Goal: Information Seeking & Learning: Learn about a topic

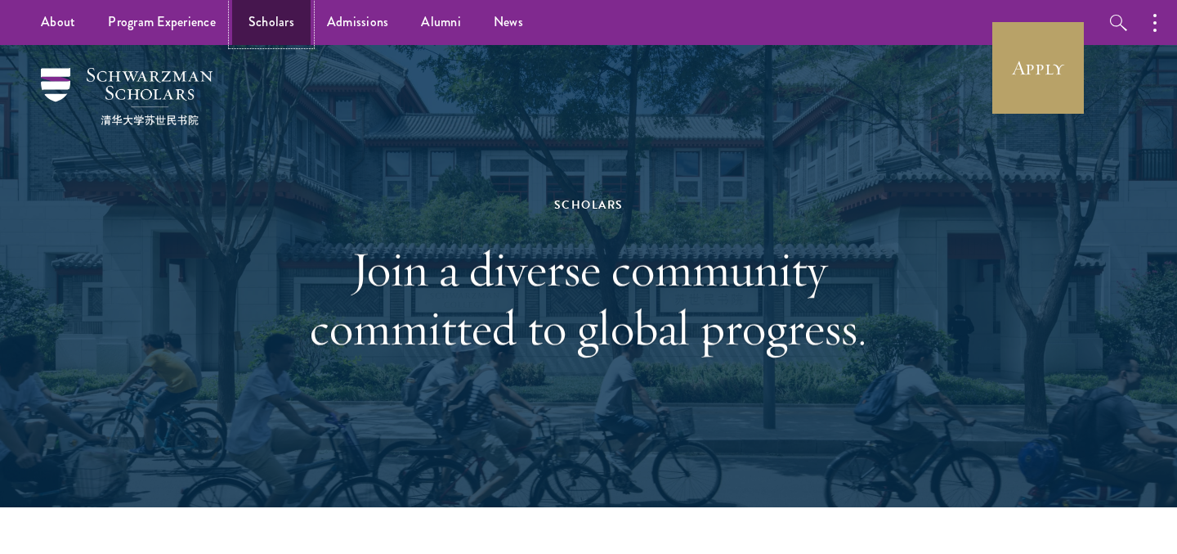
click at [272, 20] on link "Scholars" at bounding box center [271, 22] width 78 height 45
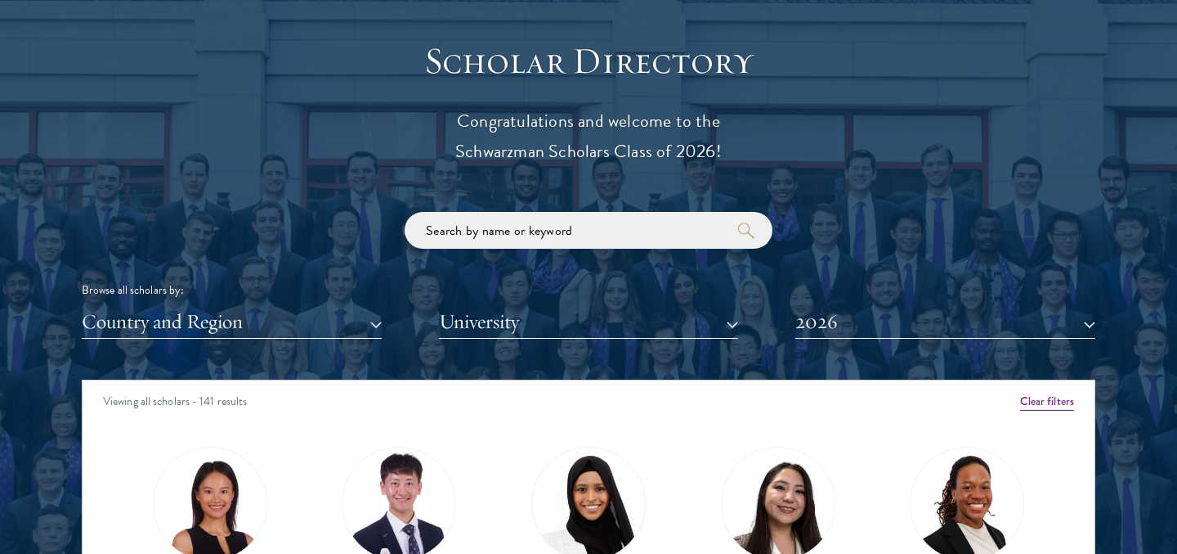
scroll to position [1814, 0]
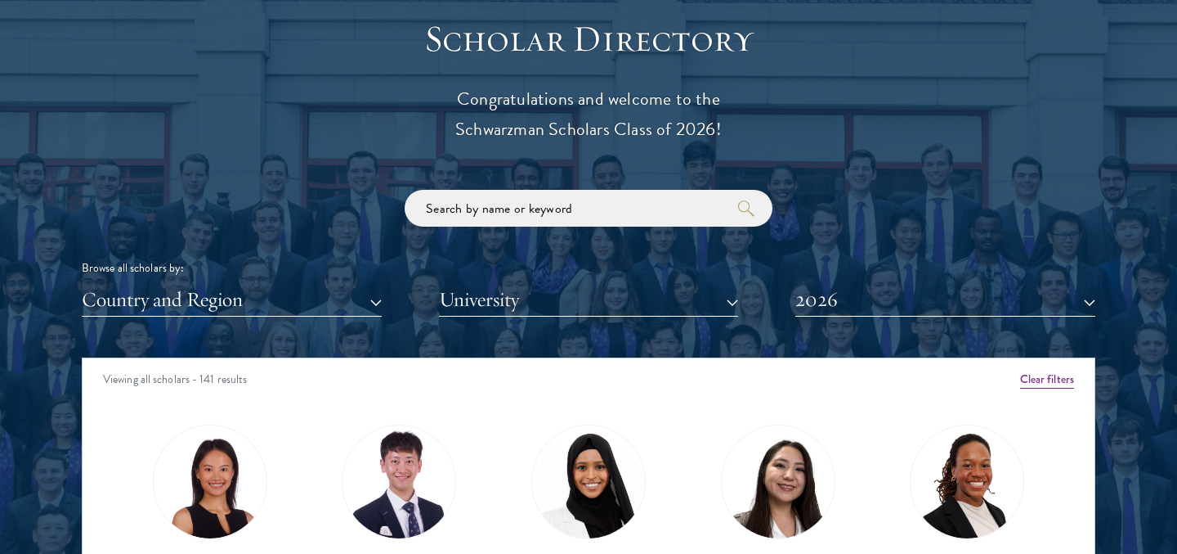
click at [508, 182] on div "Scholar Directory Congratulations and welcome to the Schwarzman Scholars Class …" at bounding box center [589, 432] width 1014 height 832
click at [508, 196] on input "search" at bounding box center [589, 208] width 368 height 37
click at [852, 291] on button "2026" at bounding box center [946, 300] width 300 height 34
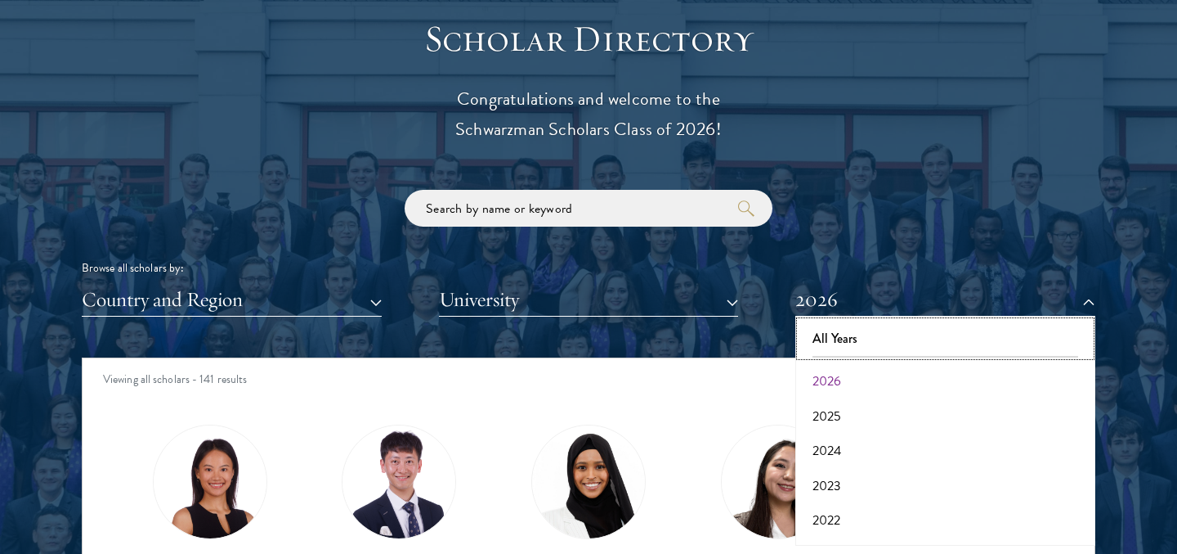
click at [852, 343] on button "All Years" at bounding box center [945, 338] width 290 height 34
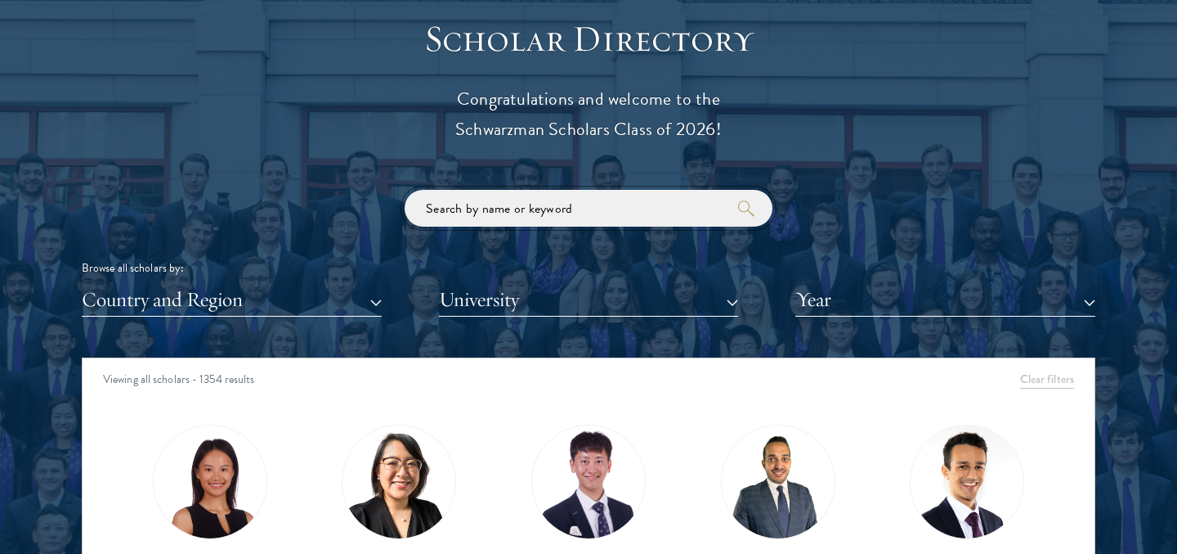
click at [590, 211] on input "search" at bounding box center [589, 208] width 368 height 37
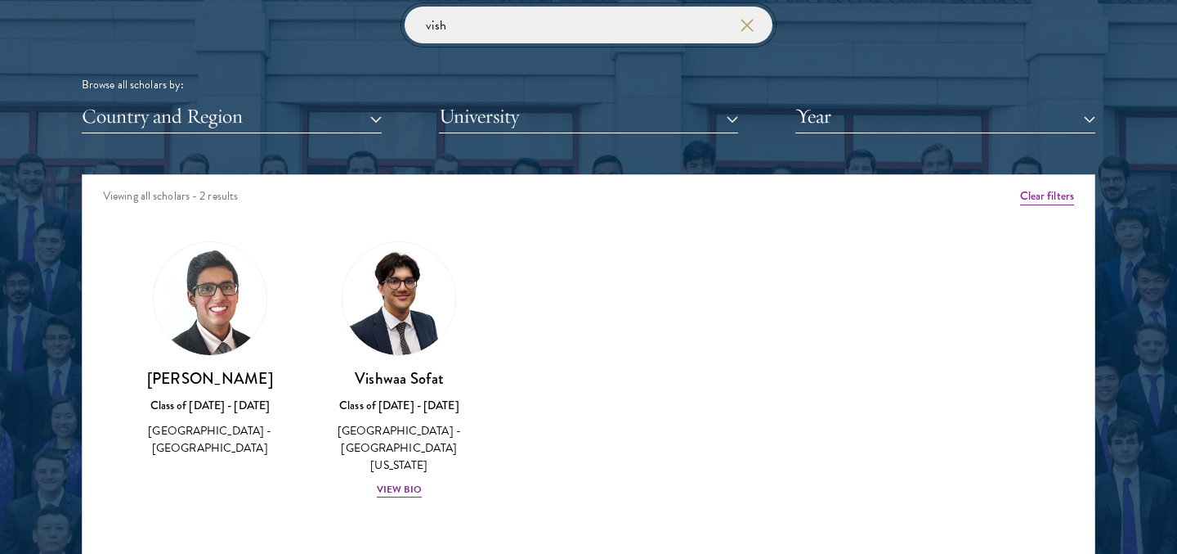
scroll to position [2008, 0]
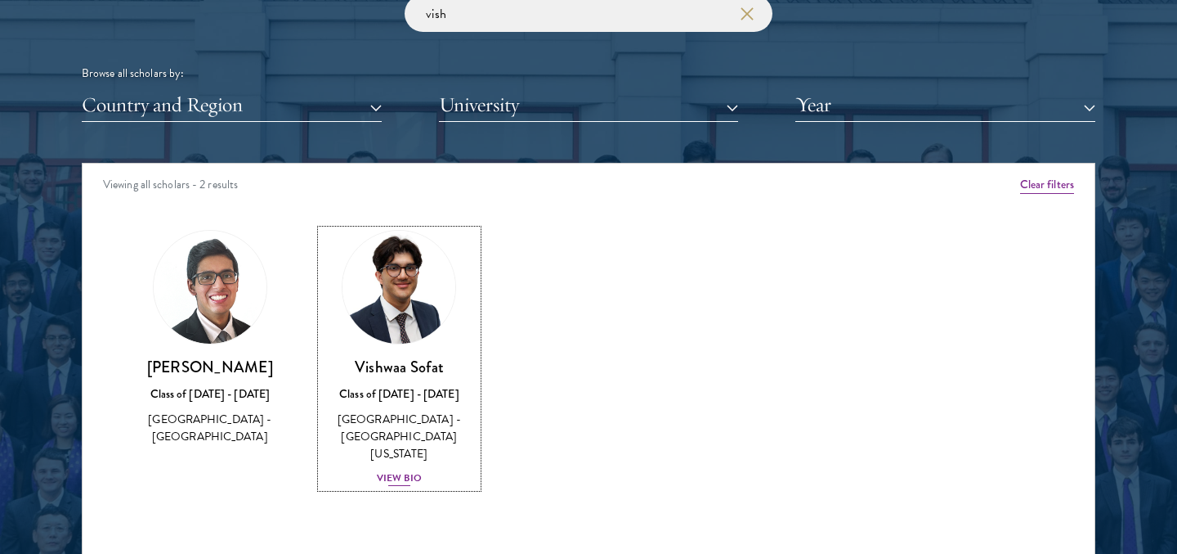
click at [410, 316] on img at bounding box center [399, 287] width 124 height 124
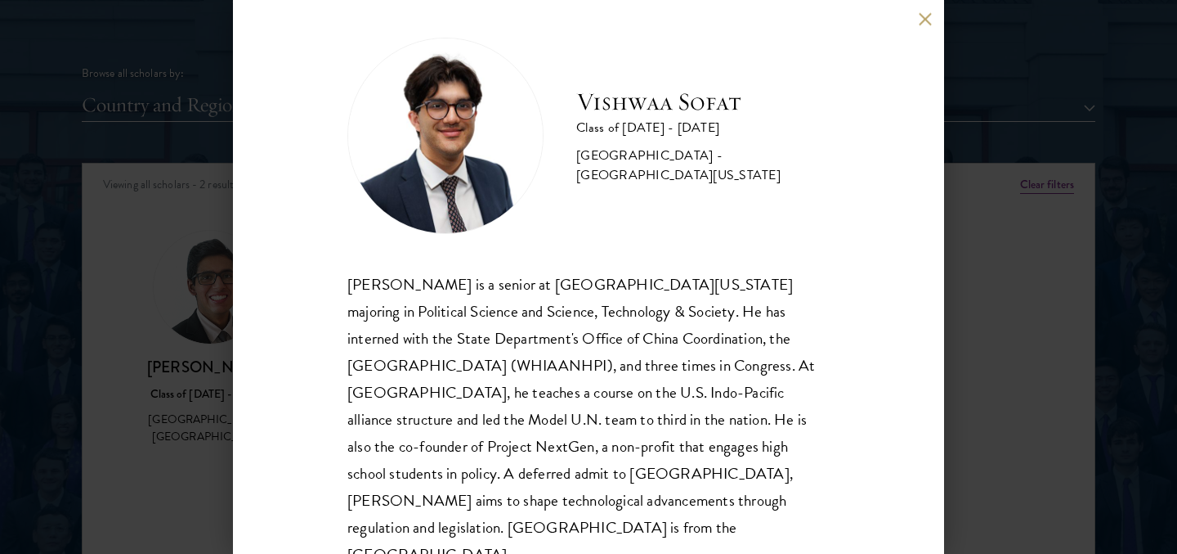
scroll to position [20, 0]
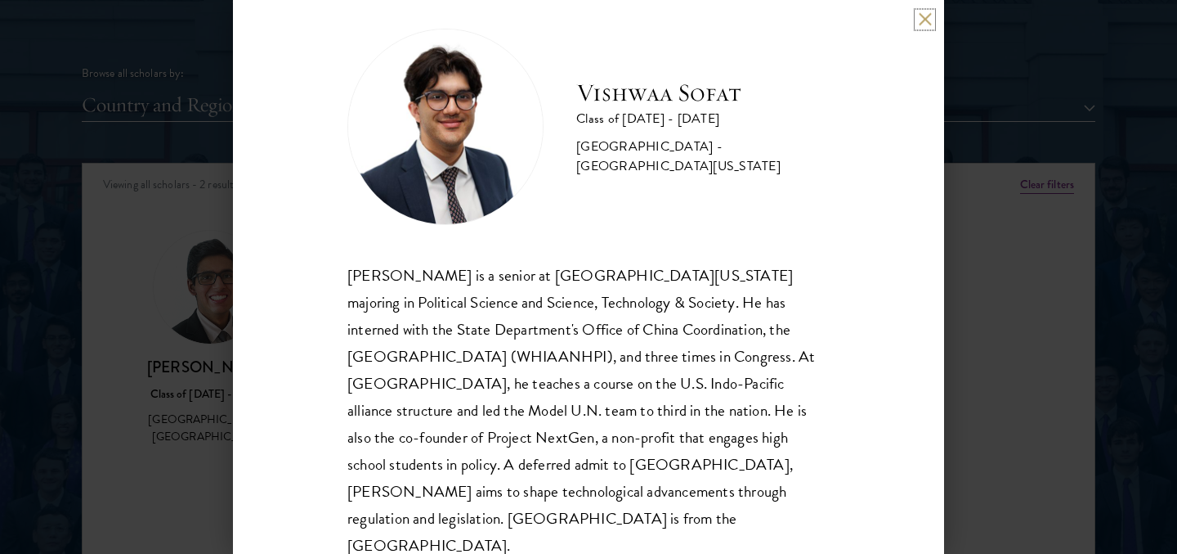
click at [921, 17] on button at bounding box center [925, 19] width 14 height 14
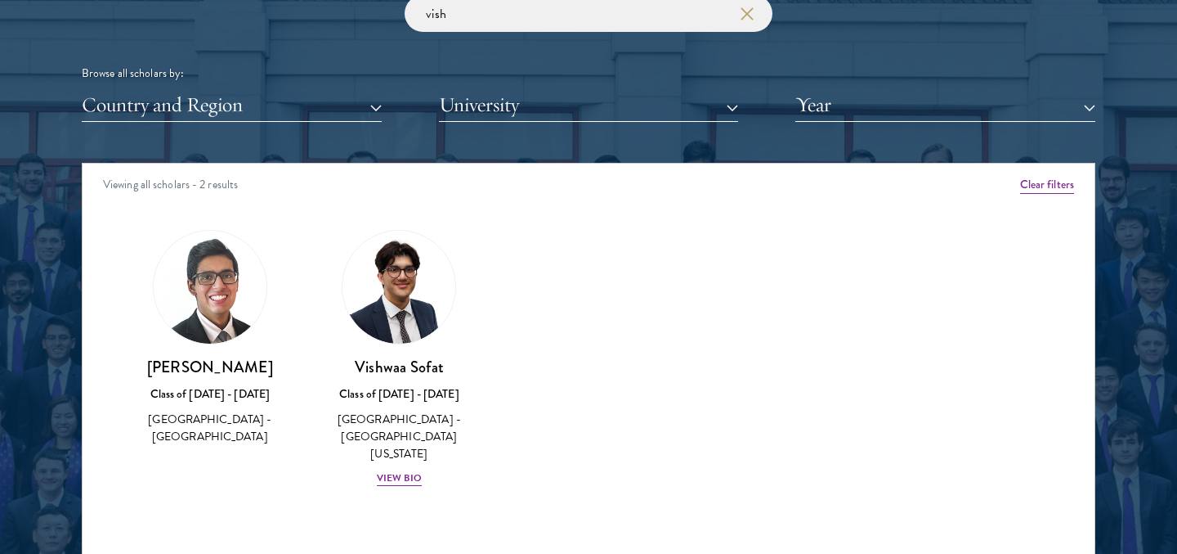
click at [217, 300] on img at bounding box center [210, 287] width 113 height 113
click at [200, 320] on img at bounding box center [210, 287] width 113 height 113
click at [190, 372] on h3 "[PERSON_NAME]" at bounding box center [210, 366] width 157 height 20
click at [434, 14] on input "vish" at bounding box center [589, 13] width 368 height 37
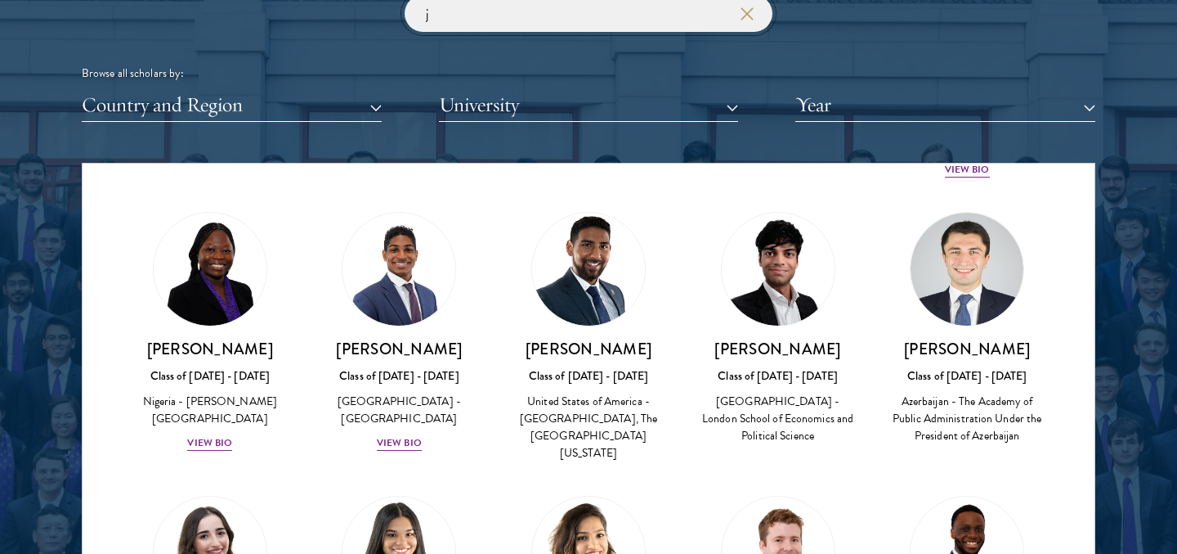
scroll to position [720, 0]
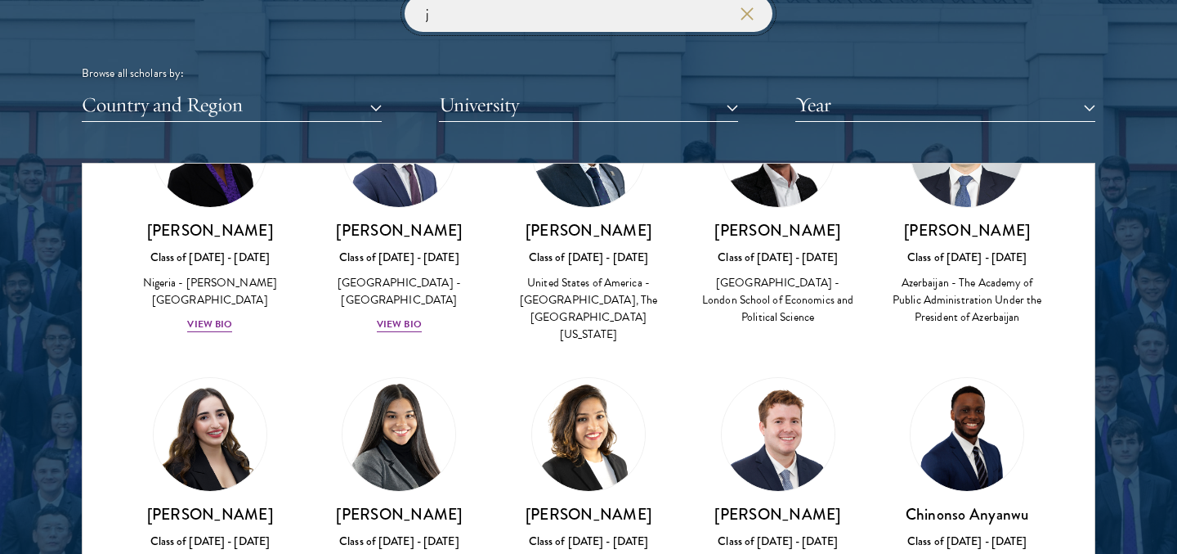
type input "j"
click at [204, 384] on img at bounding box center [210, 434] width 113 height 113
click at [199, 410] on img at bounding box center [210, 434] width 113 height 113
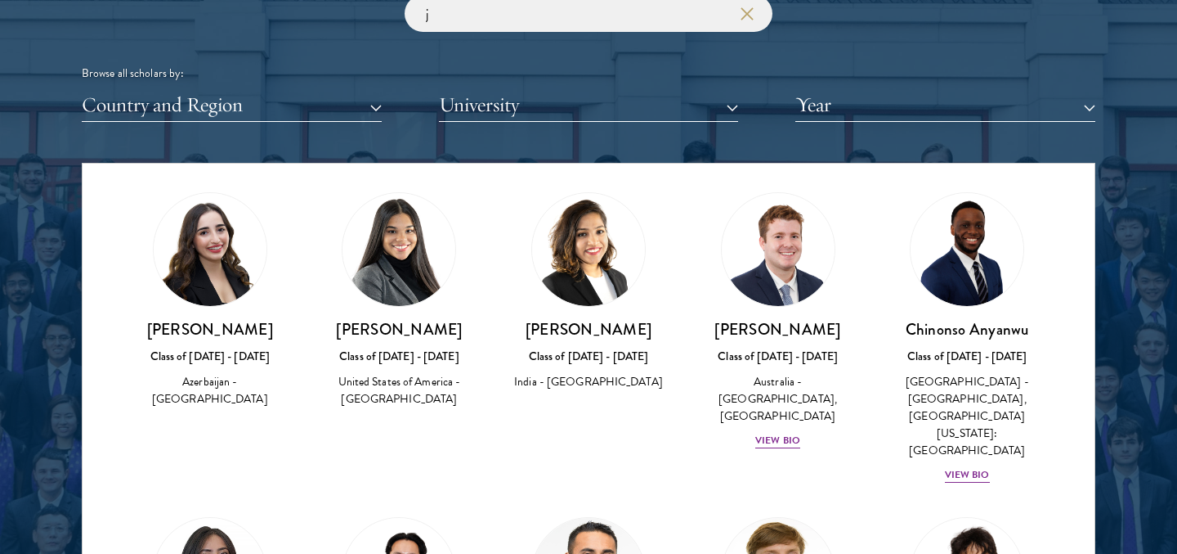
scroll to position [908, 0]
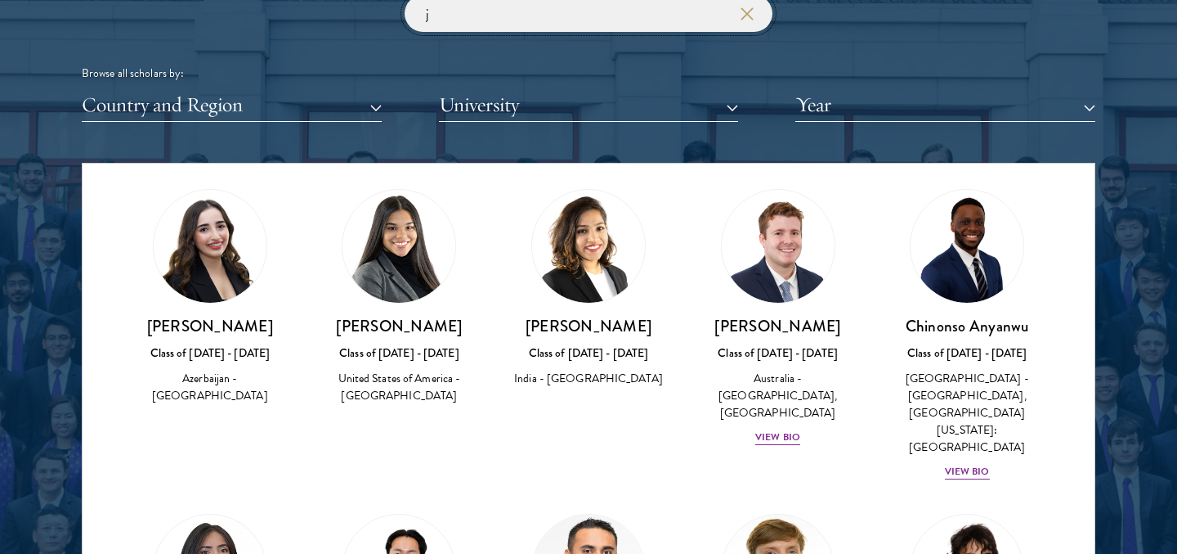
click at [436, 21] on input "j" at bounding box center [589, 13] width 368 height 37
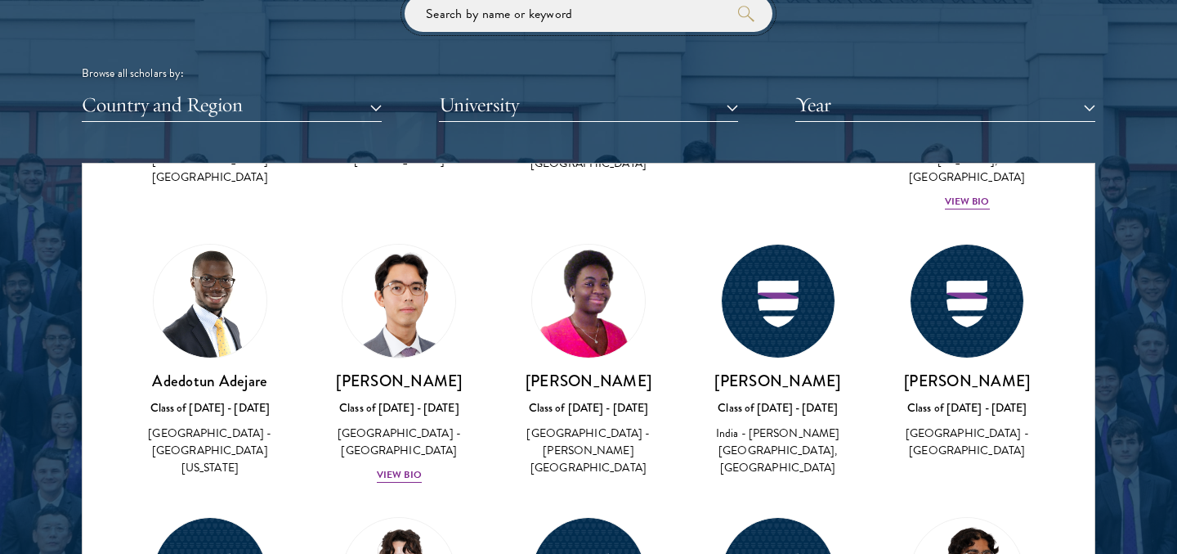
scroll to position [2380, 0]
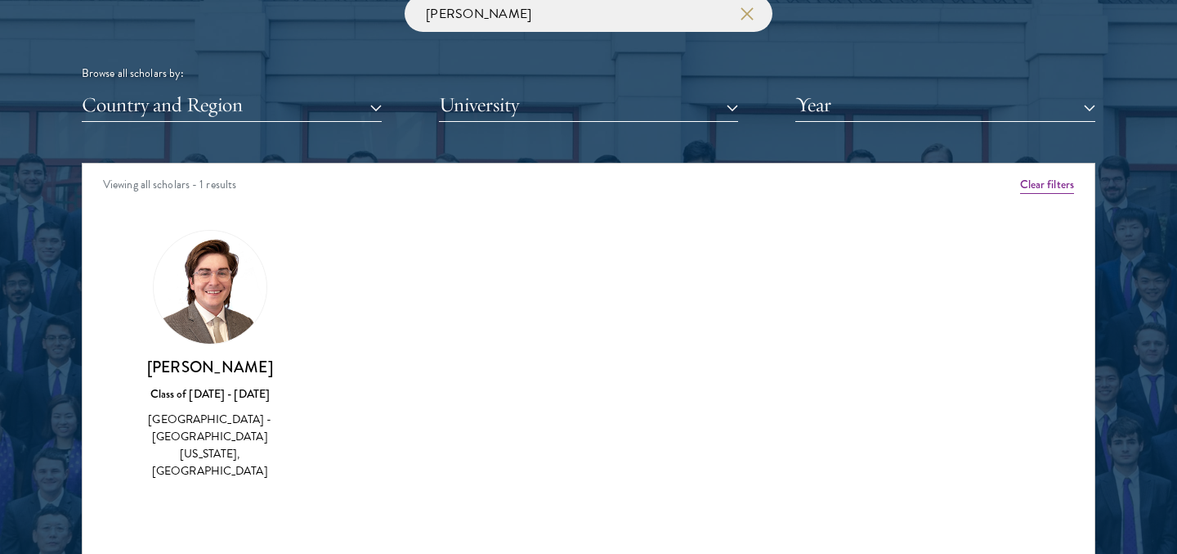
click at [217, 262] on img at bounding box center [210, 287] width 113 height 113
click at [191, 368] on h3 "[PERSON_NAME]" at bounding box center [210, 366] width 157 height 20
click at [190, 409] on div "John Paul Gairhan Class of 2023 - 2024 United States of America - University of…" at bounding box center [210, 418] width 157 height 124
click at [192, 280] on img at bounding box center [210, 287] width 113 height 113
click at [187, 370] on h3 "[PERSON_NAME]" at bounding box center [210, 366] width 157 height 20
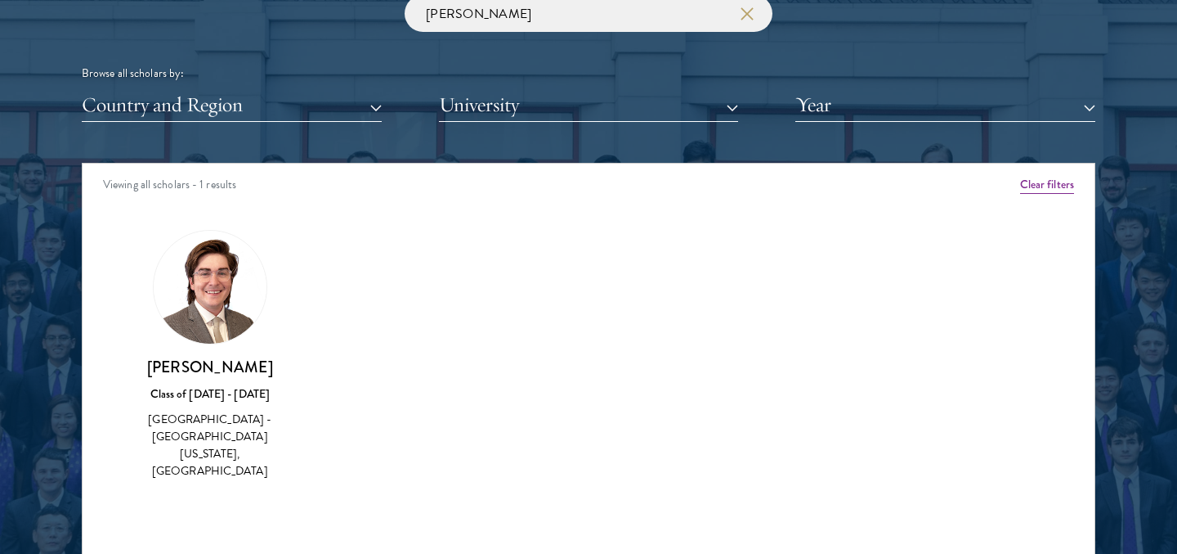
click at [442, 284] on div "Amber Class of [DATE] - [DATE] [GEOGRAPHIC_DATA] - [GEOGRAPHIC_DATA] View Bio C…" at bounding box center [589, 369] width 1012 height 321
click at [208, 440] on div "[GEOGRAPHIC_DATA] - [GEOGRAPHIC_DATA][US_STATE], [GEOGRAPHIC_DATA]" at bounding box center [210, 444] width 157 height 69
click at [200, 350] on div "John Paul Gairhan Class of 2023 - 2024 United States of America - University of…" at bounding box center [210, 355] width 157 height 251
click at [200, 299] on img at bounding box center [210, 287] width 113 height 113
click at [198, 393] on div "Class of [DATE] - [DATE]" at bounding box center [210, 393] width 157 height 17
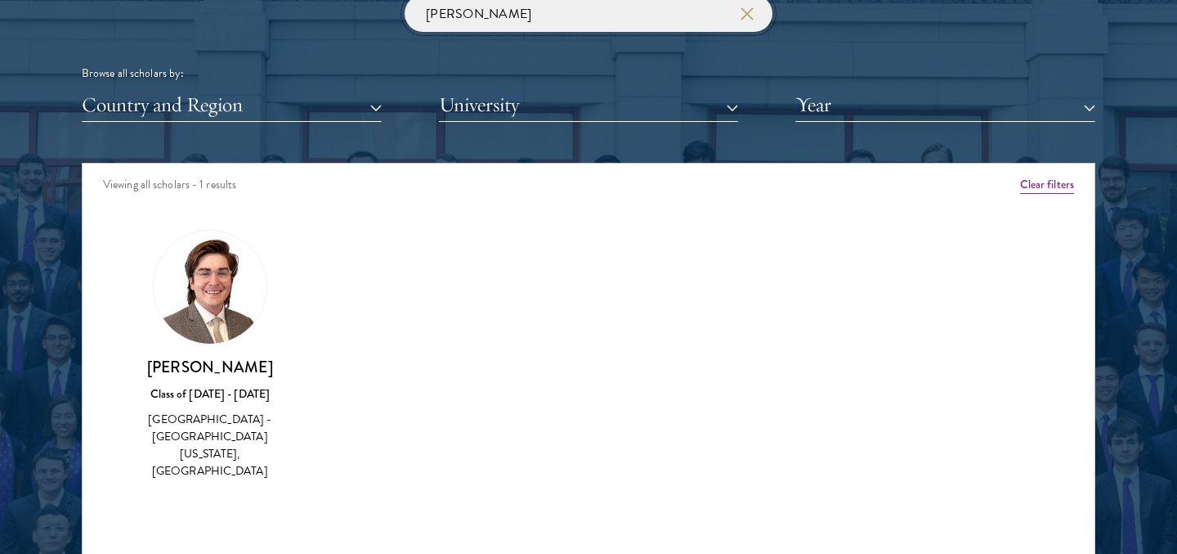
click at [719, 19] on input "gairhan" at bounding box center [589, 13] width 368 height 37
type input "gair"
click at [375, 403] on div "Amber Class of [DATE] - [DATE] [GEOGRAPHIC_DATA] - [GEOGRAPHIC_DATA] View Bio C…" at bounding box center [589, 369] width 1012 height 321
click at [217, 372] on h3 "[PERSON_NAME]" at bounding box center [210, 366] width 157 height 20
click at [204, 312] on img at bounding box center [210, 287] width 113 height 113
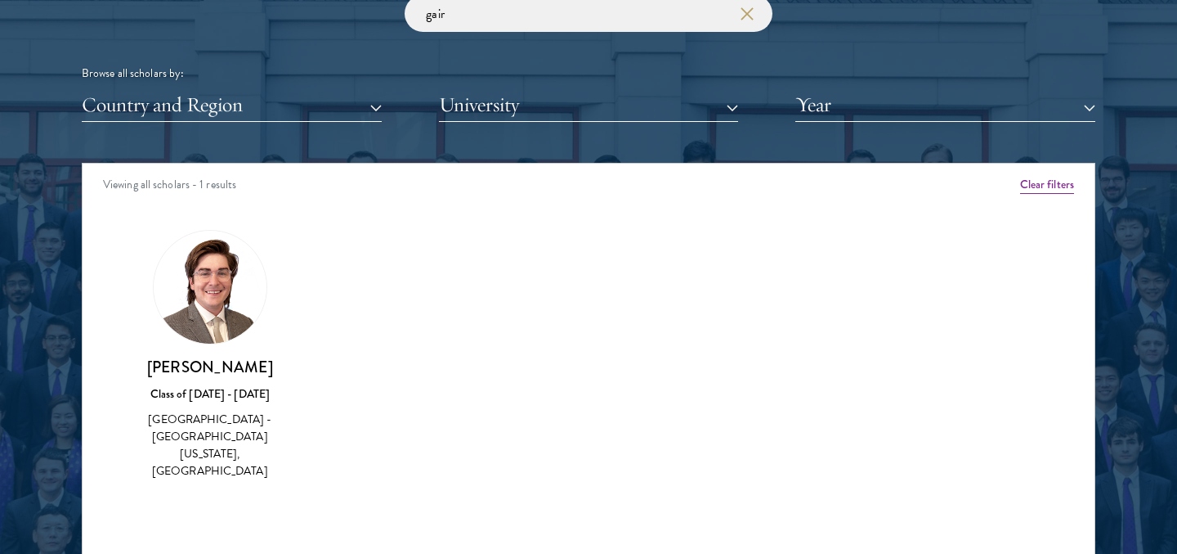
click at [204, 312] on img at bounding box center [210, 287] width 113 height 113
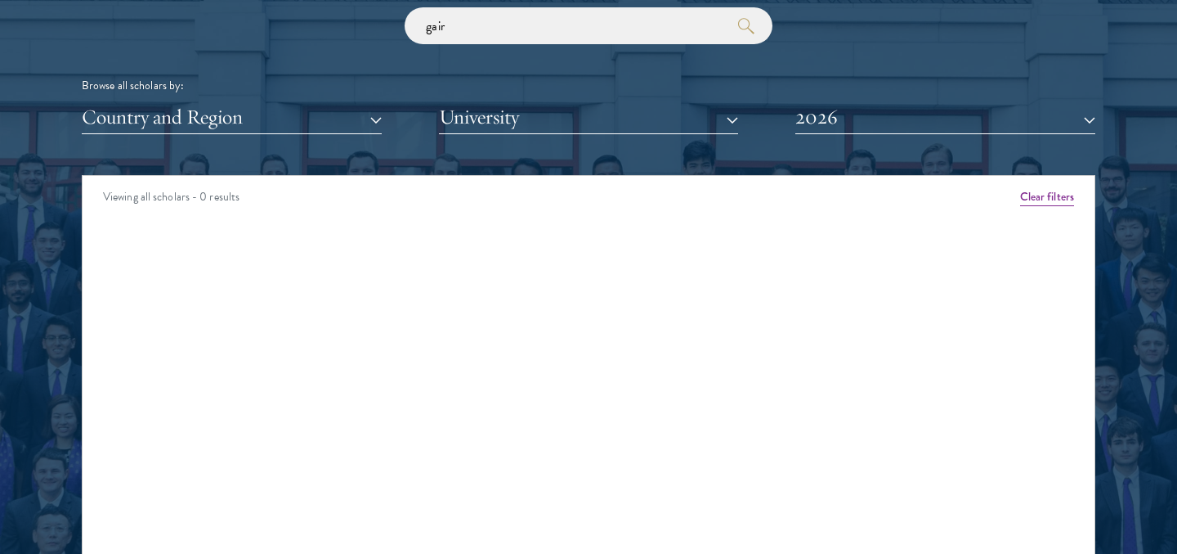
scroll to position [2001, 0]
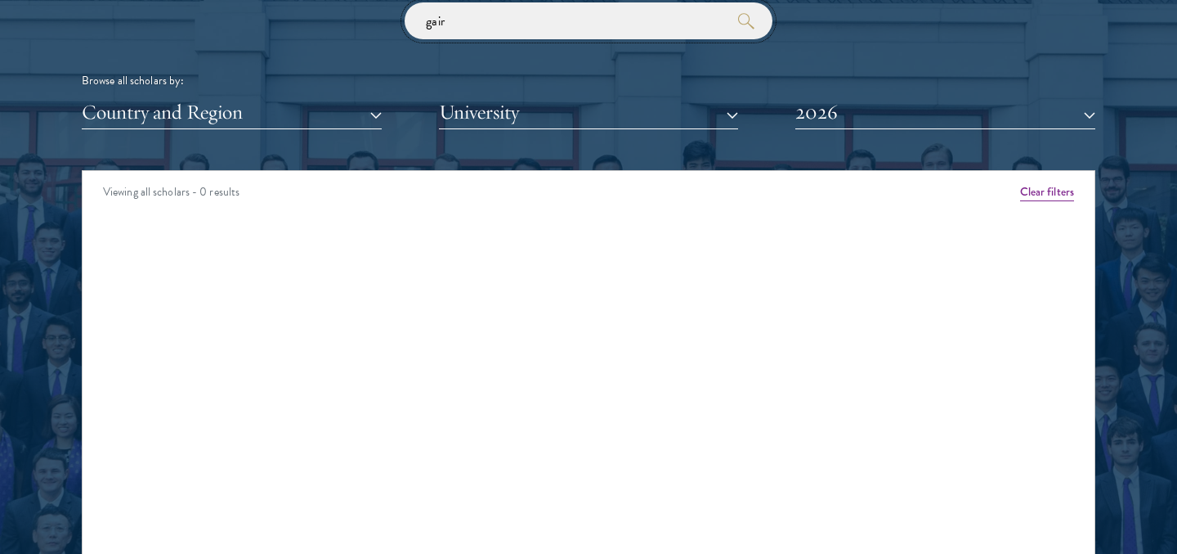
click at [464, 23] on input "gair" at bounding box center [589, 20] width 368 height 37
type input "gair"
click button "submit" at bounding box center [0, 0] width 0 height 0
click at [822, 104] on button "2026" at bounding box center [946, 113] width 300 height 34
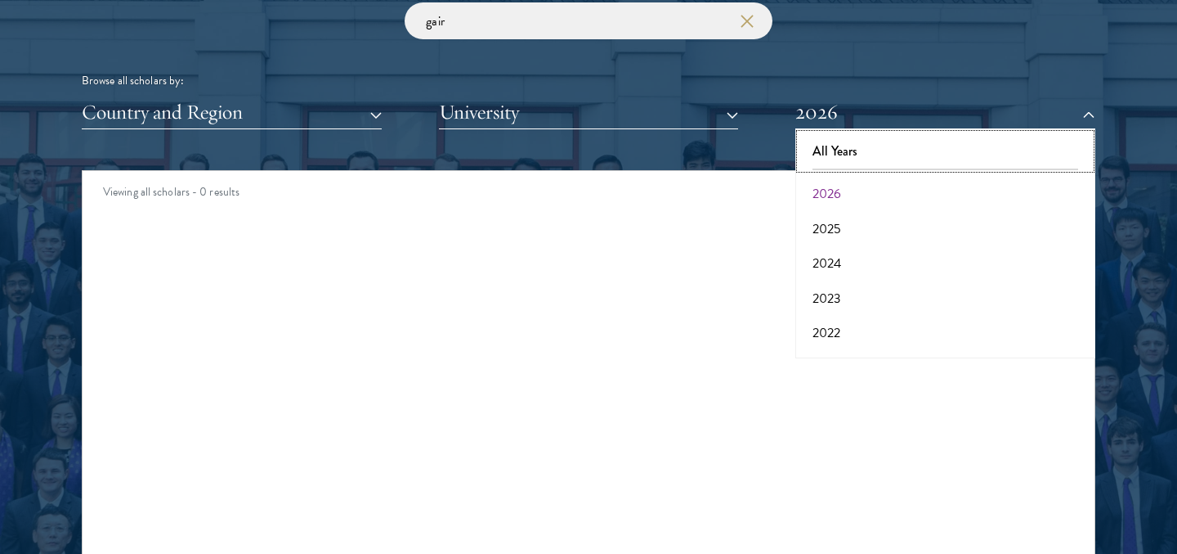
click at [833, 152] on button "All Years" at bounding box center [945, 151] width 290 height 34
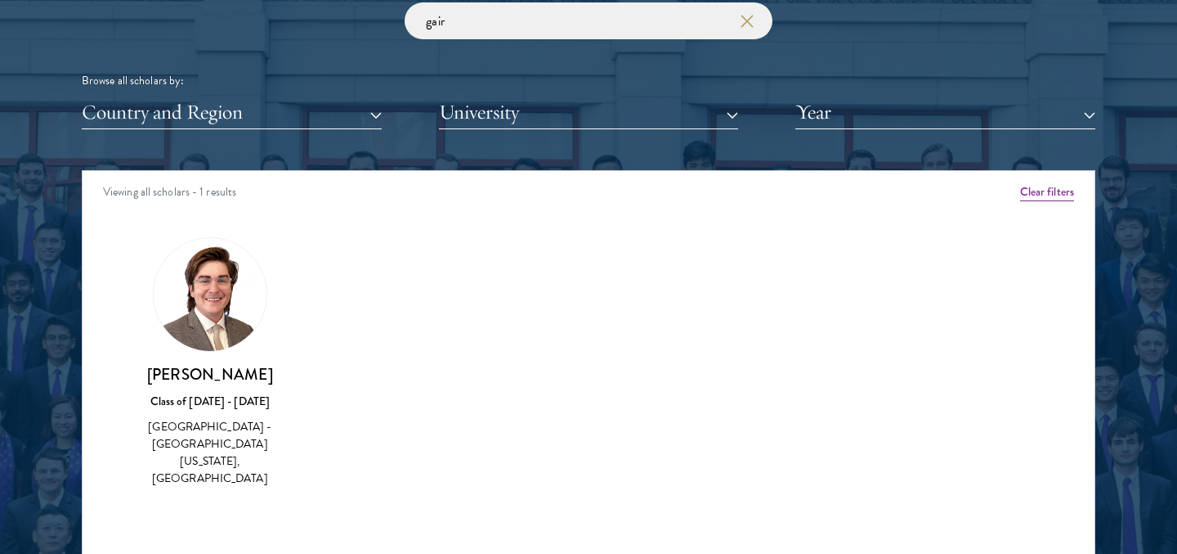
click at [200, 342] on img at bounding box center [210, 294] width 113 height 113
click at [198, 376] on h3 "[PERSON_NAME]" at bounding box center [210, 374] width 157 height 20
click at [198, 298] on img at bounding box center [210, 294] width 113 height 113
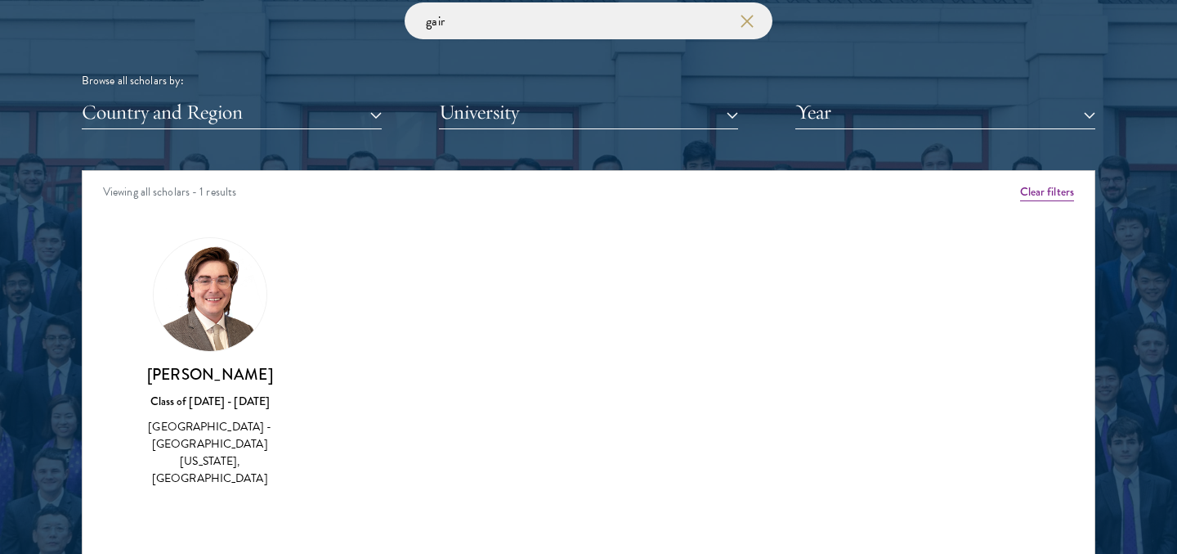
click at [198, 298] on img at bounding box center [210, 294] width 113 height 113
click at [747, 21] on use "button" at bounding box center [746, 20] width 23 height 23
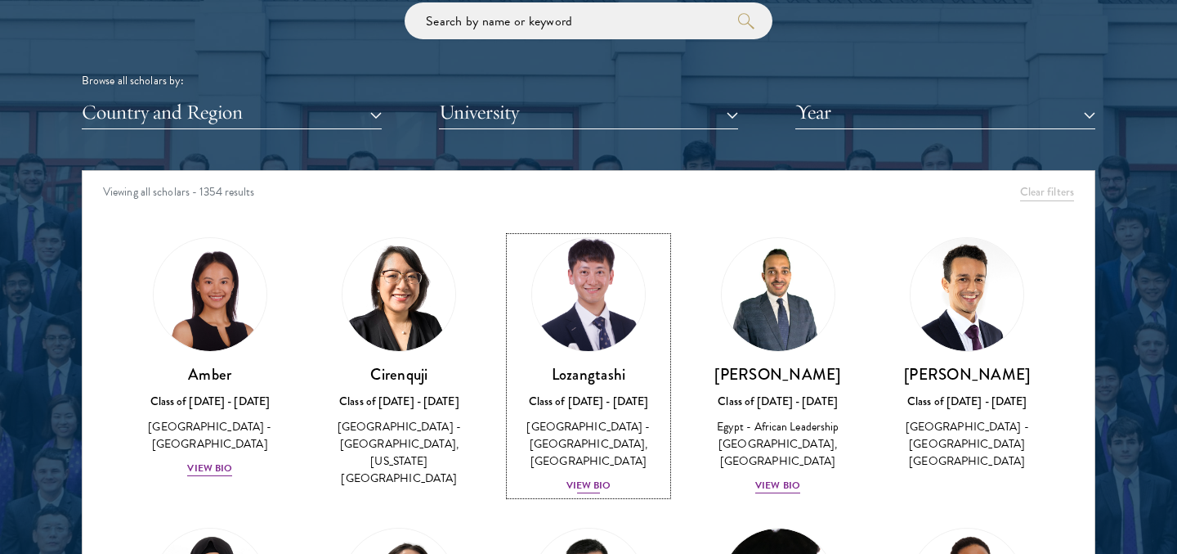
click at [614, 319] on img at bounding box center [589, 294] width 124 height 124
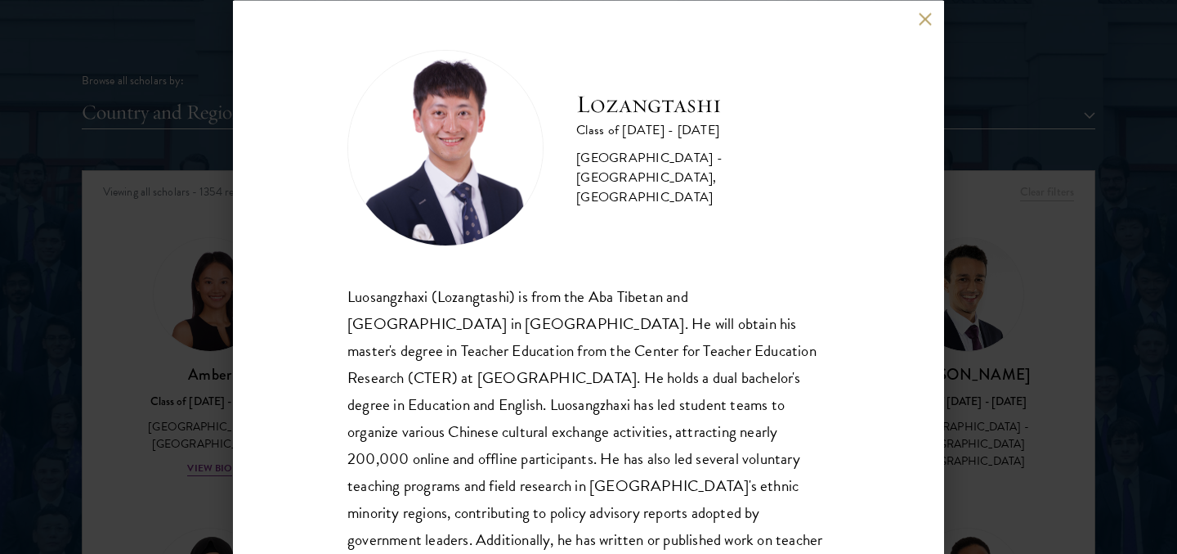
click at [927, 12] on button at bounding box center [925, 19] width 14 height 14
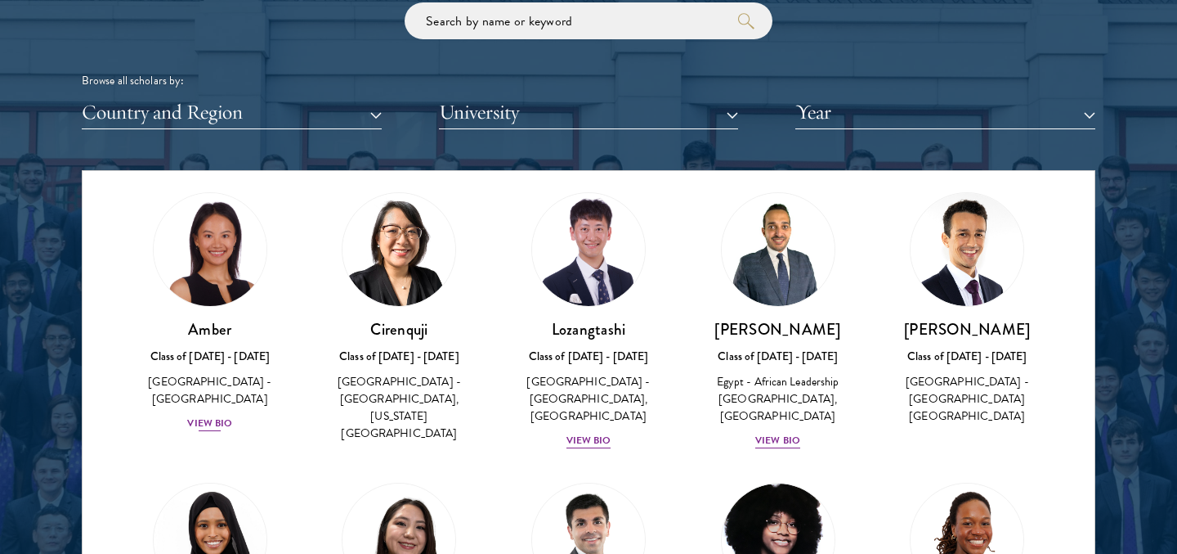
scroll to position [55, 0]
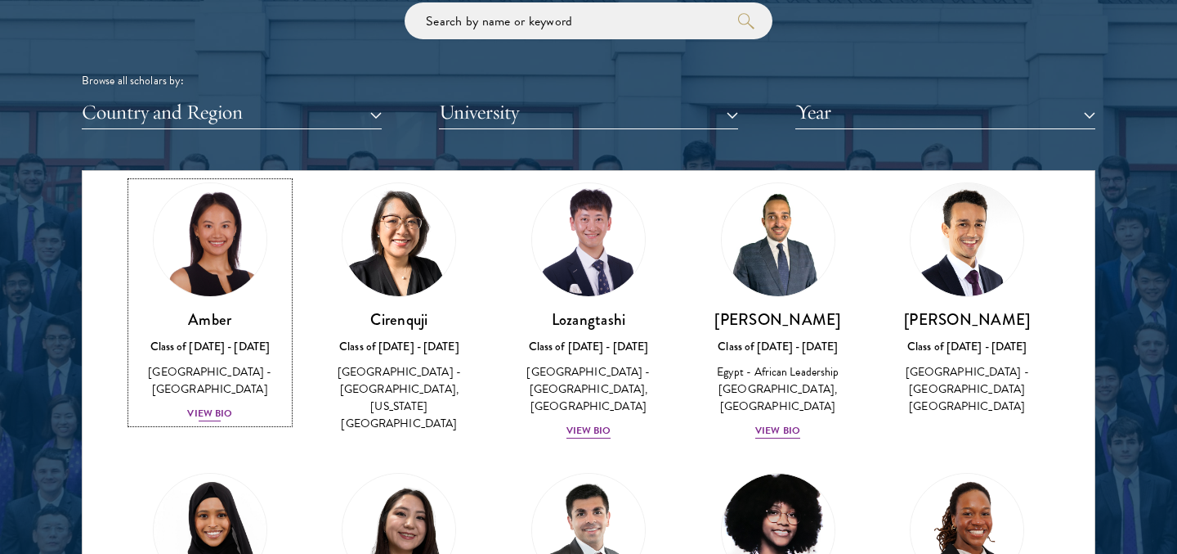
click at [214, 243] on img at bounding box center [210, 239] width 124 height 124
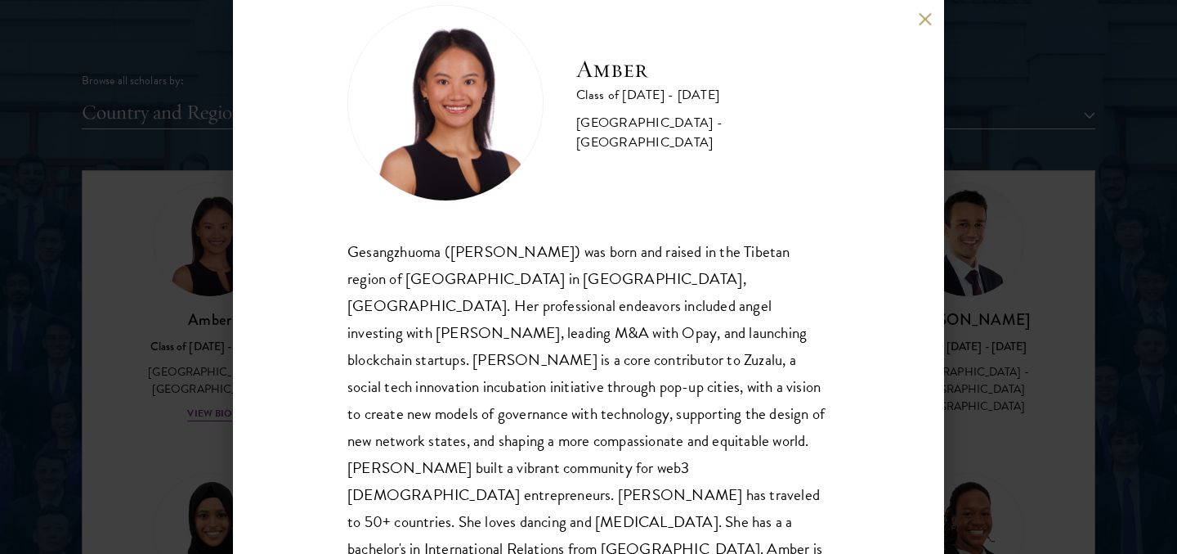
scroll to position [47, 0]
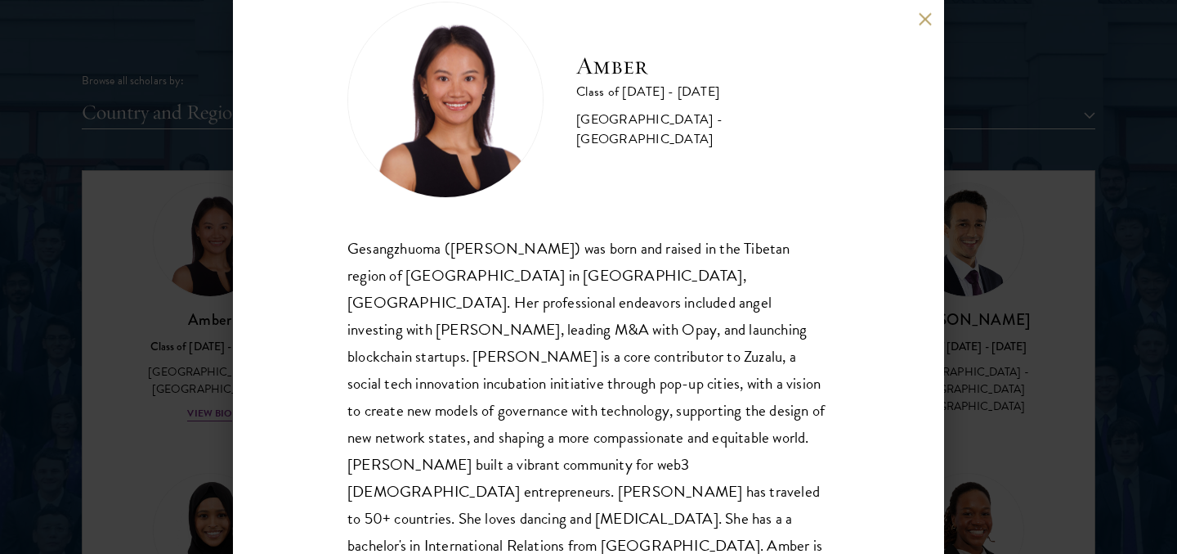
click at [925, 16] on button at bounding box center [925, 19] width 14 height 14
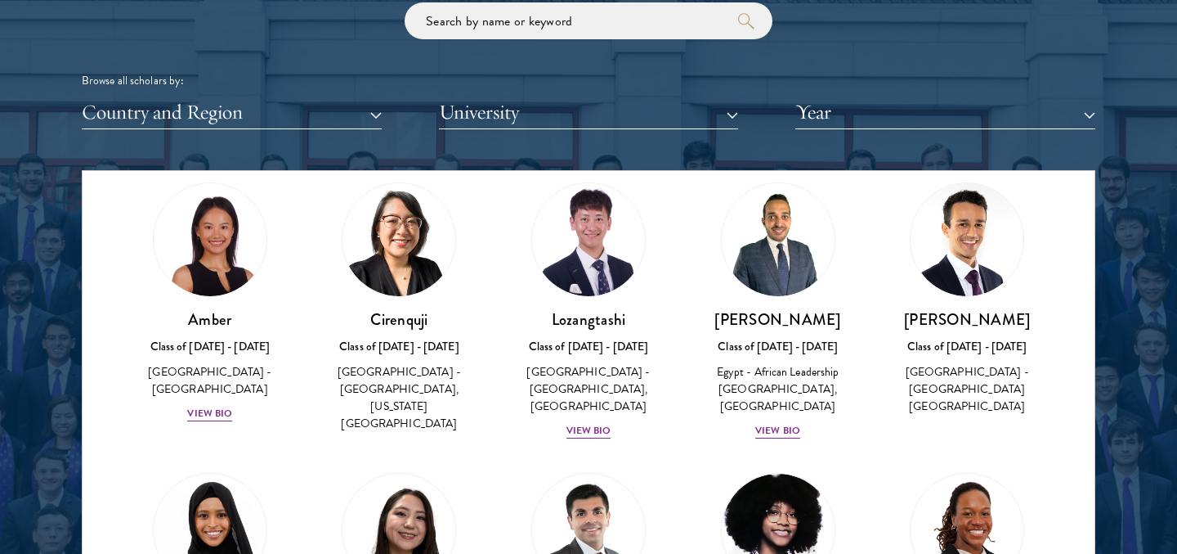
click at [861, 441] on div "HossamEldeen Abdelfatah Class of [DATE] - [DATE] [GEOGRAPHIC_DATA] - African Le…" at bounding box center [779, 311] width 190 height 290
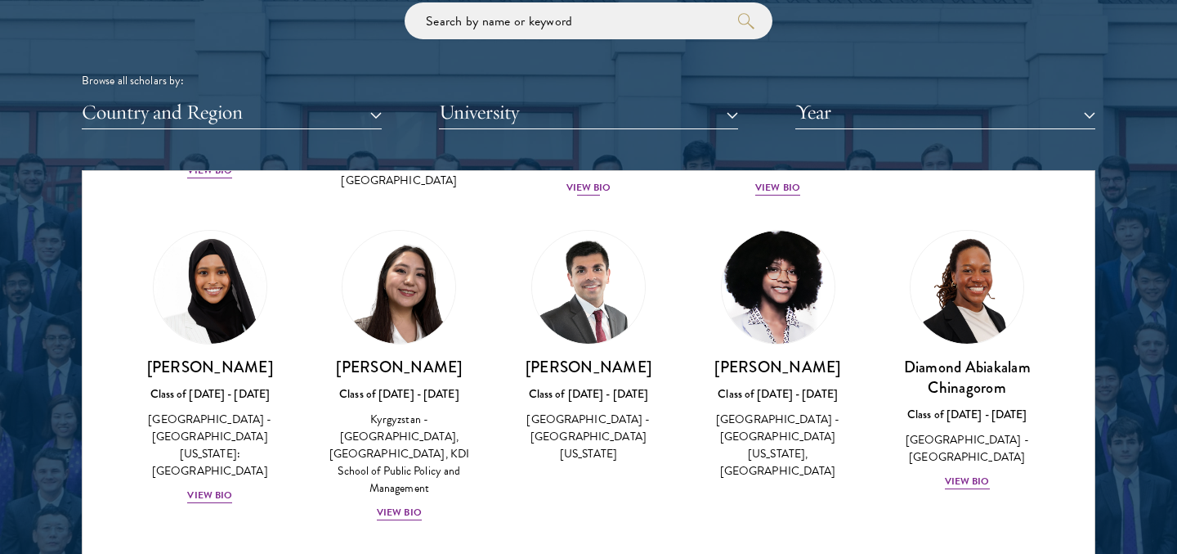
scroll to position [293, 0]
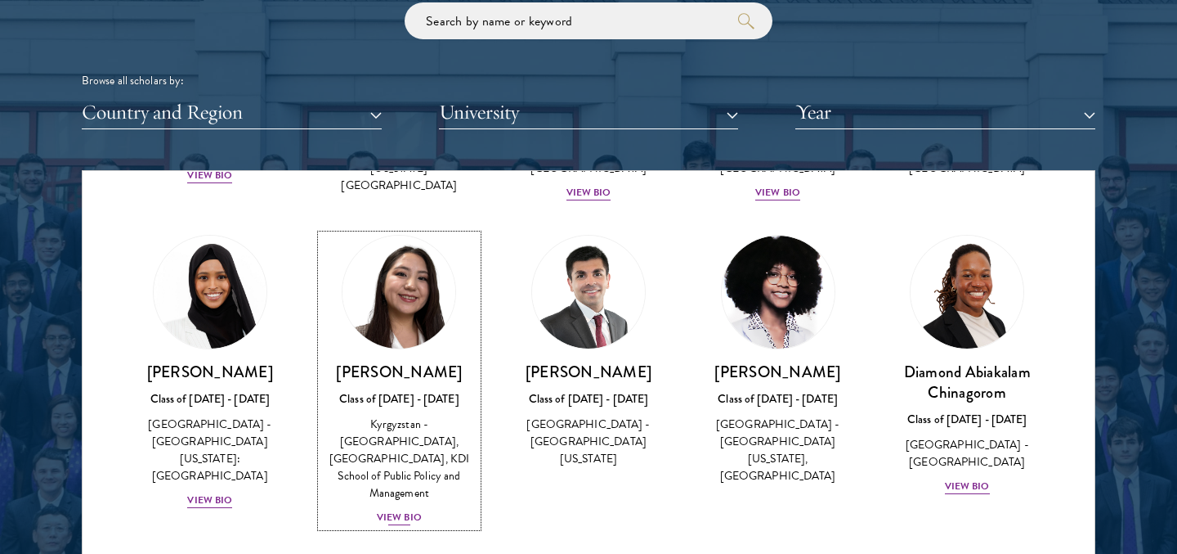
click at [414, 322] on img at bounding box center [399, 292] width 124 height 124
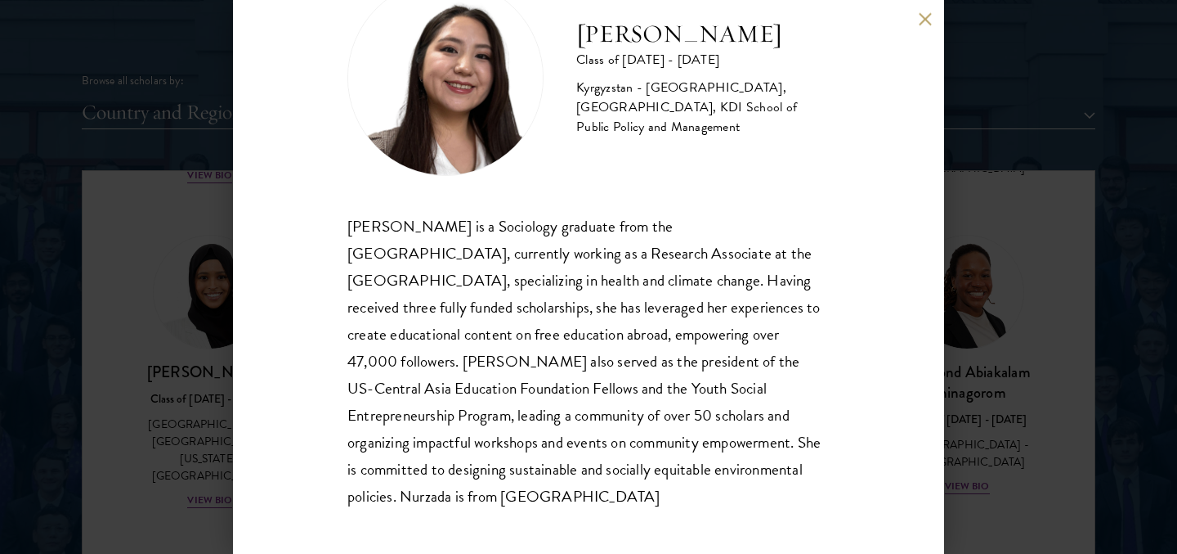
scroll to position [74, 0]
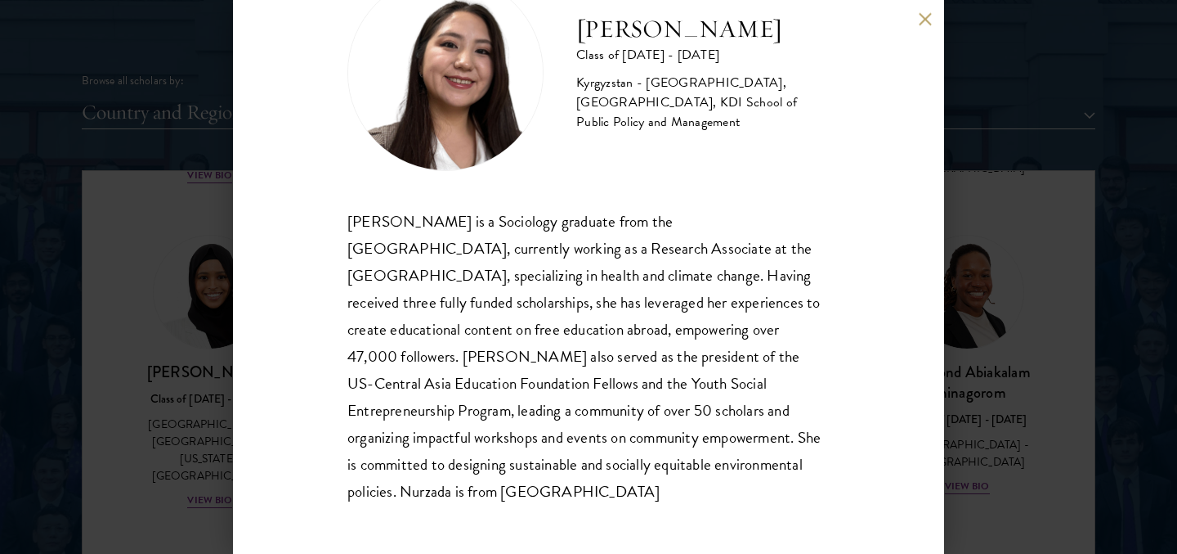
click at [928, 16] on button at bounding box center [925, 19] width 14 height 14
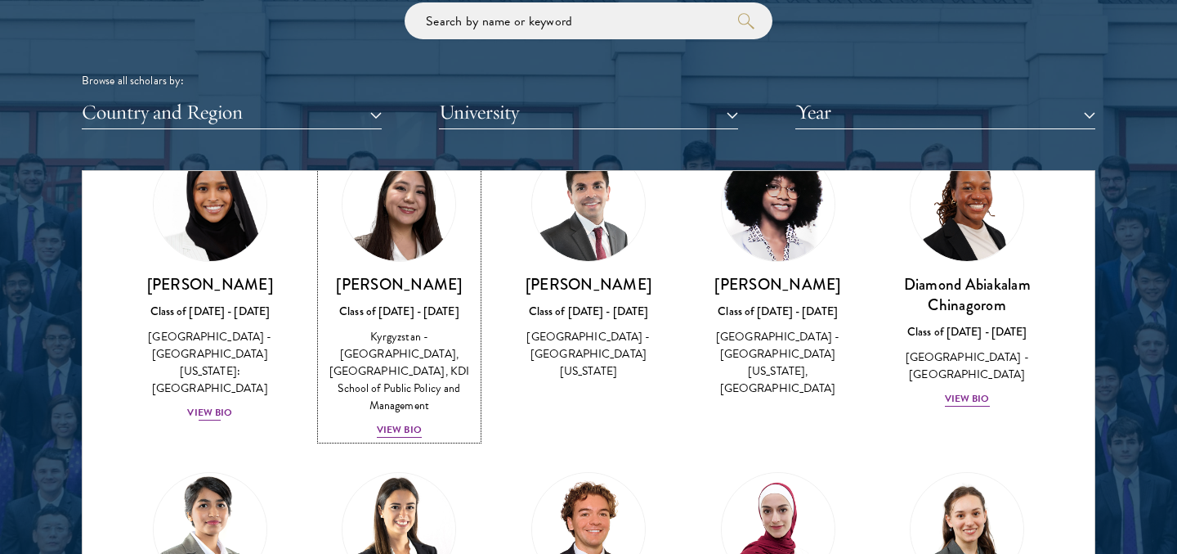
scroll to position [402, 0]
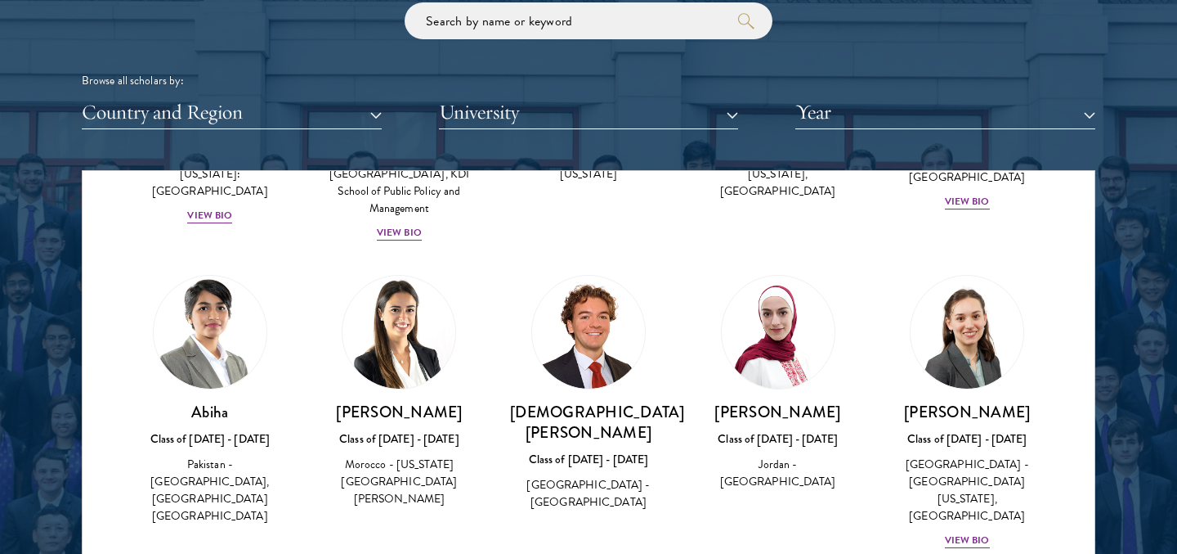
scroll to position [639, 0]
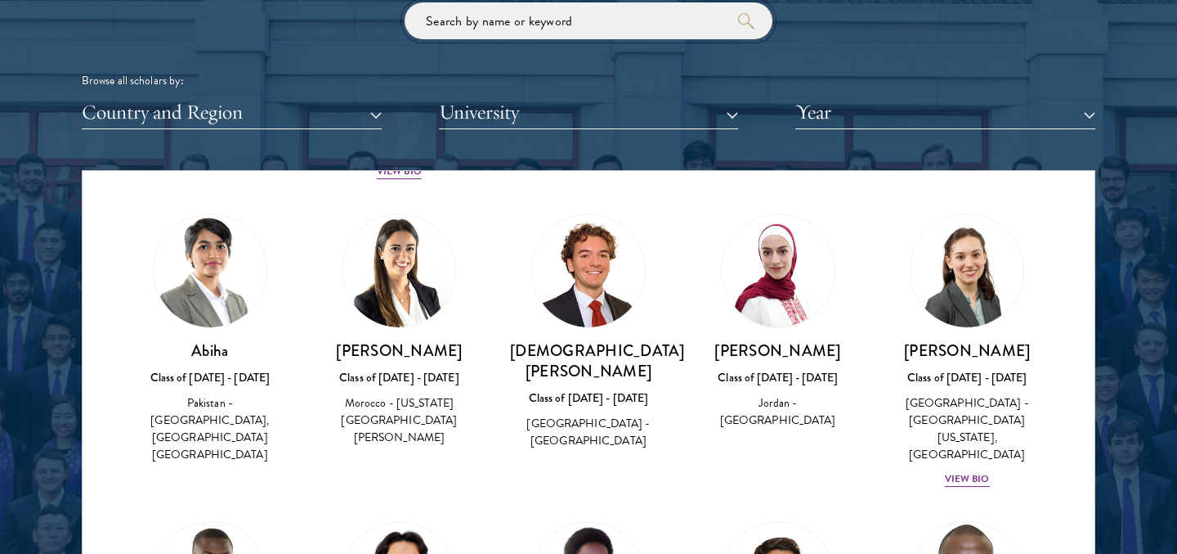
click at [583, 28] on input "search" at bounding box center [589, 20] width 368 height 37
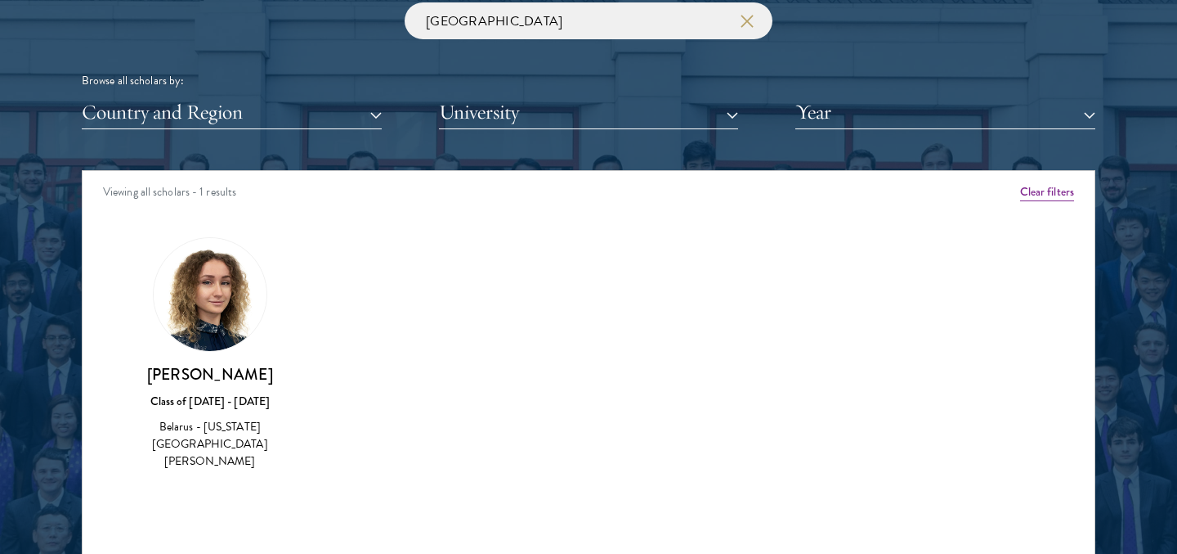
click at [215, 291] on img at bounding box center [210, 294] width 113 height 113
click at [446, 16] on input "[GEOGRAPHIC_DATA]" at bounding box center [589, 20] width 368 height 37
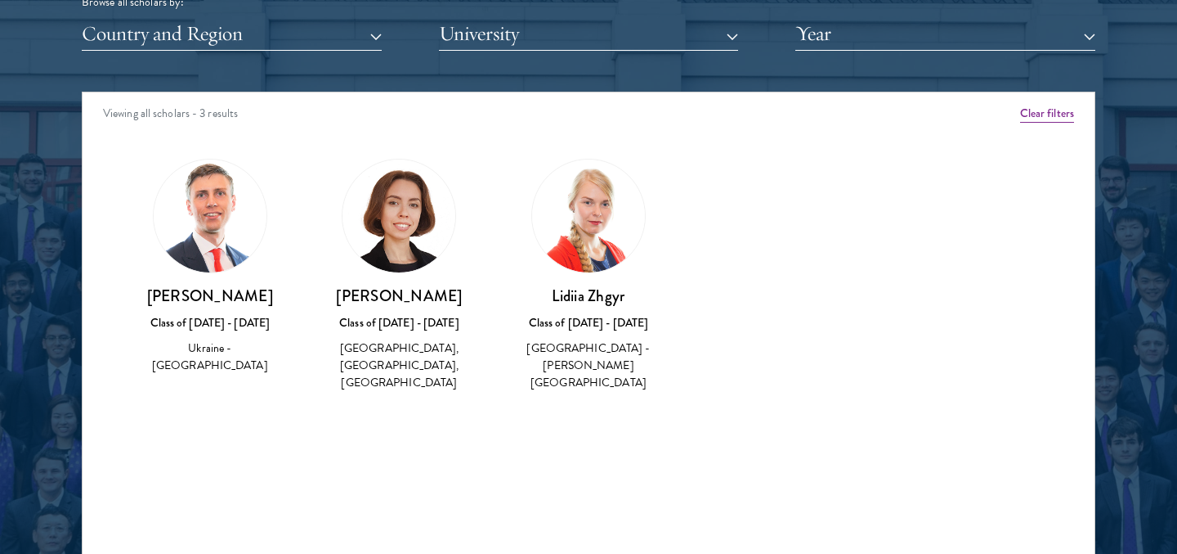
scroll to position [2097, 0]
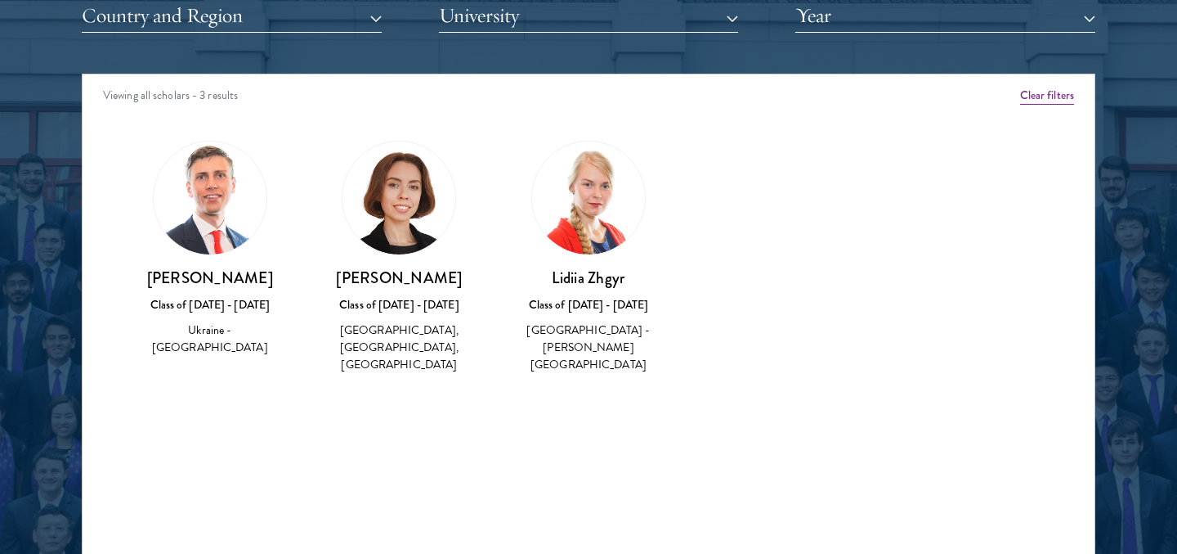
drag, startPoint x: 478, startPoint y: 280, endPoint x: 305, endPoint y: 277, distance: 173.4
click at [305, 277] on div "[PERSON_NAME] Class of [DATE] - [DATE] [GEOGRAPHIC_DATA] - [GEOGRAPHIC_DATA], […" at bounding box center [400, 257] width 190 height 267
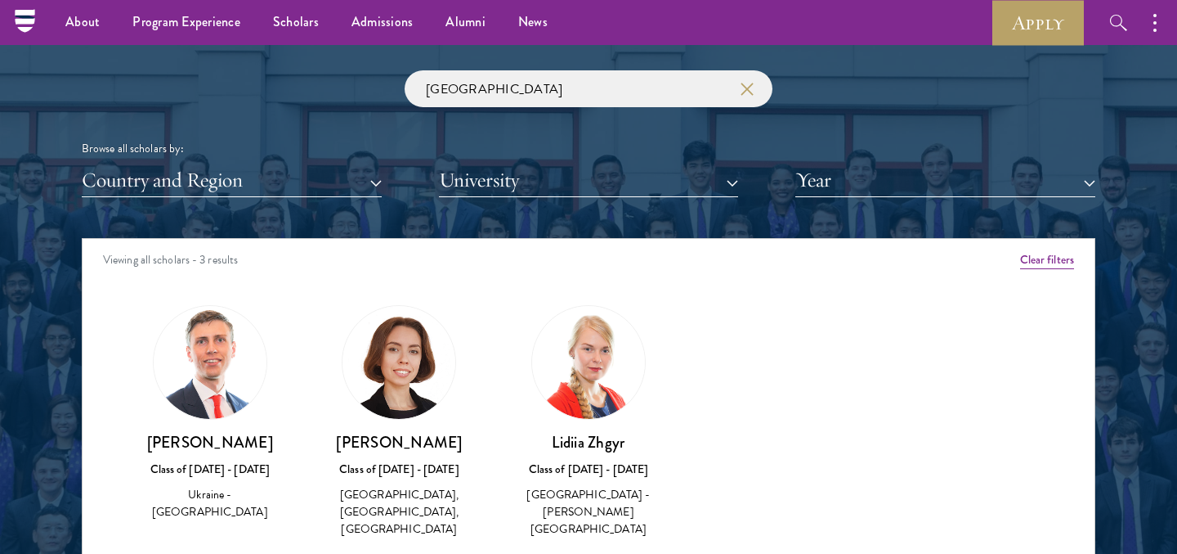
scroll to position [1904, 0]
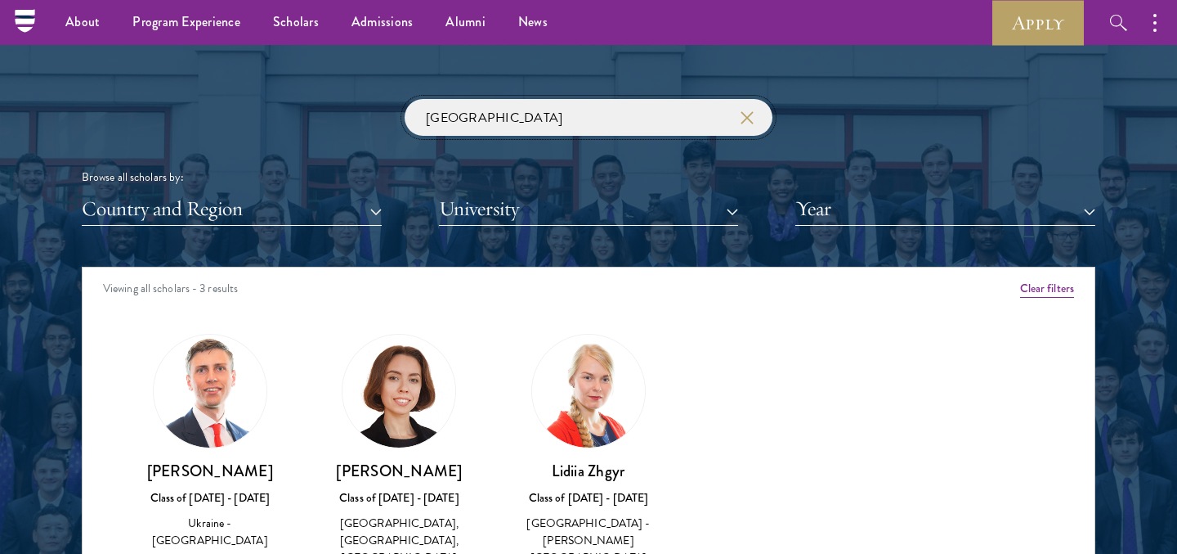
click at [454, 117] on input "[GEOGRAPHIC_DATA]" at bounding box center [589, 117] width 368 height 37
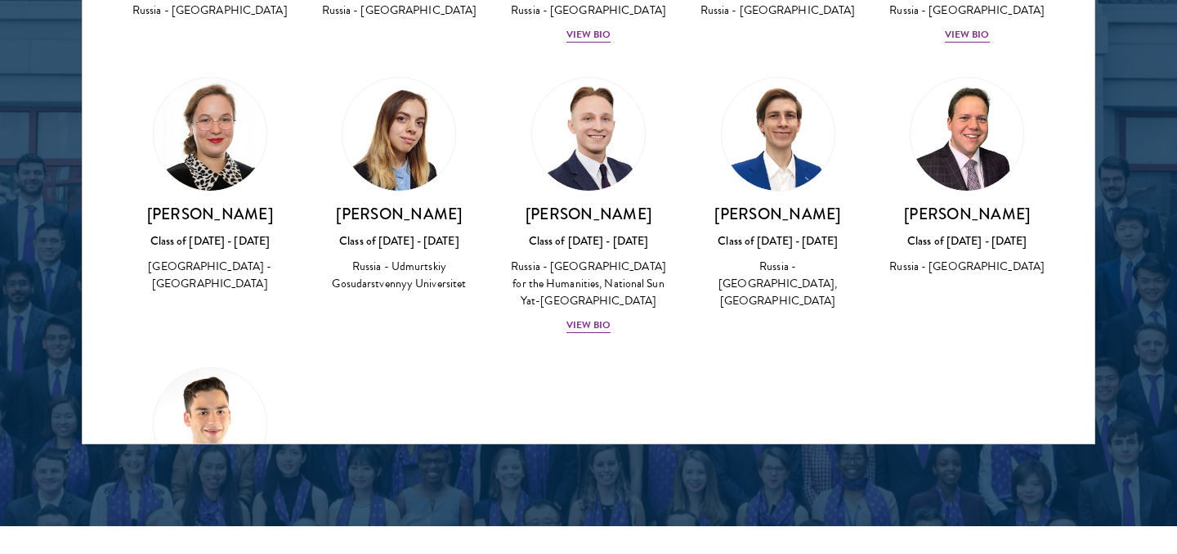
scroll to position [198, 0]
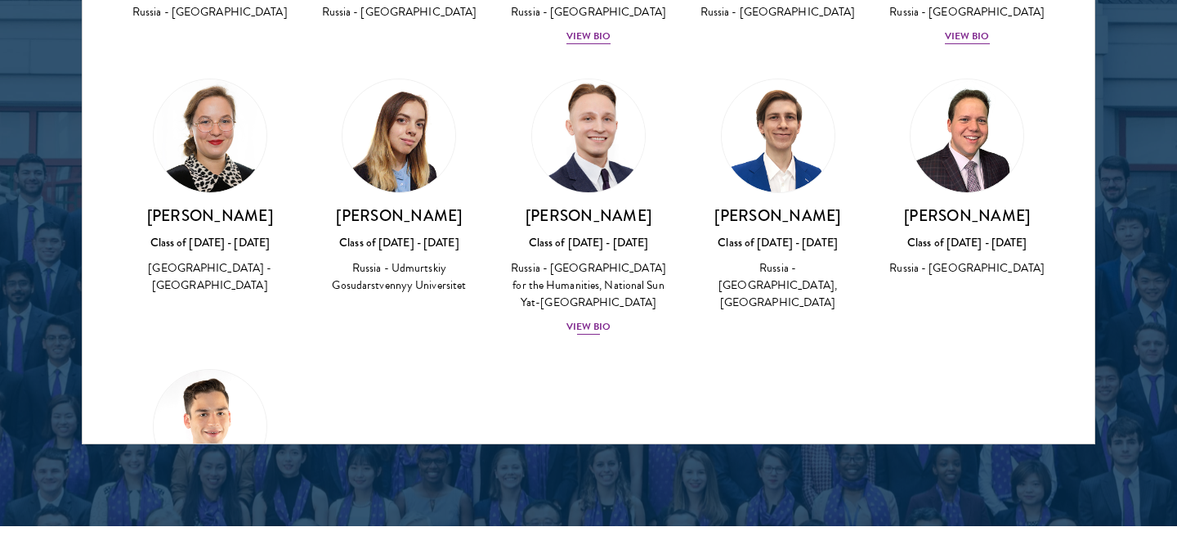
type input "[GEOGRAPHIC_DATA]"
click at [567, 184] on img at bounding box center [589, 136] width 124 height 124
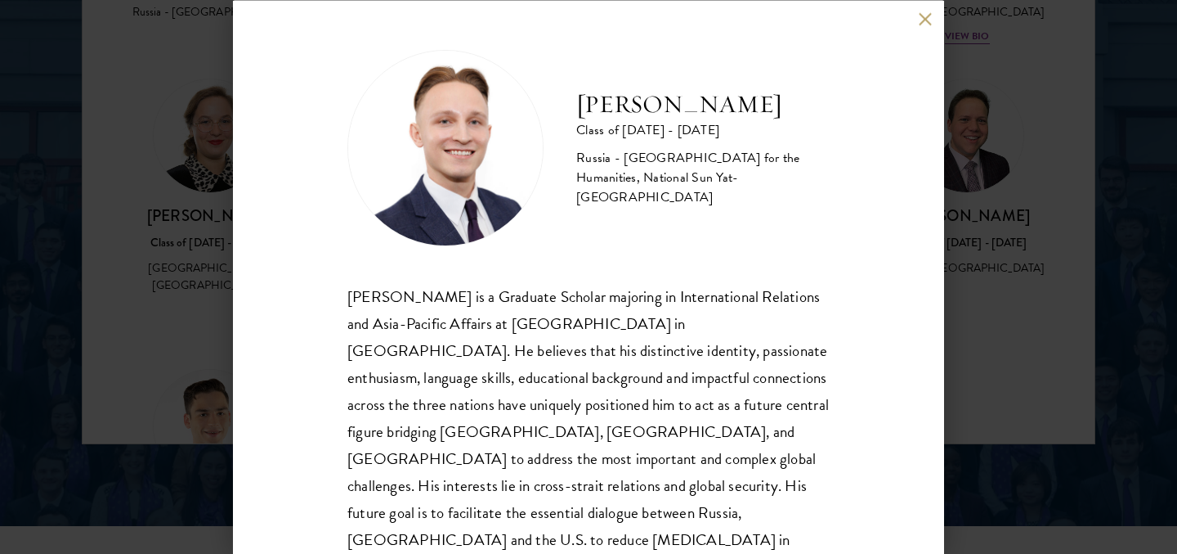
click at [922, 15] on button at bounding box center [925, 19] width 14 height 14
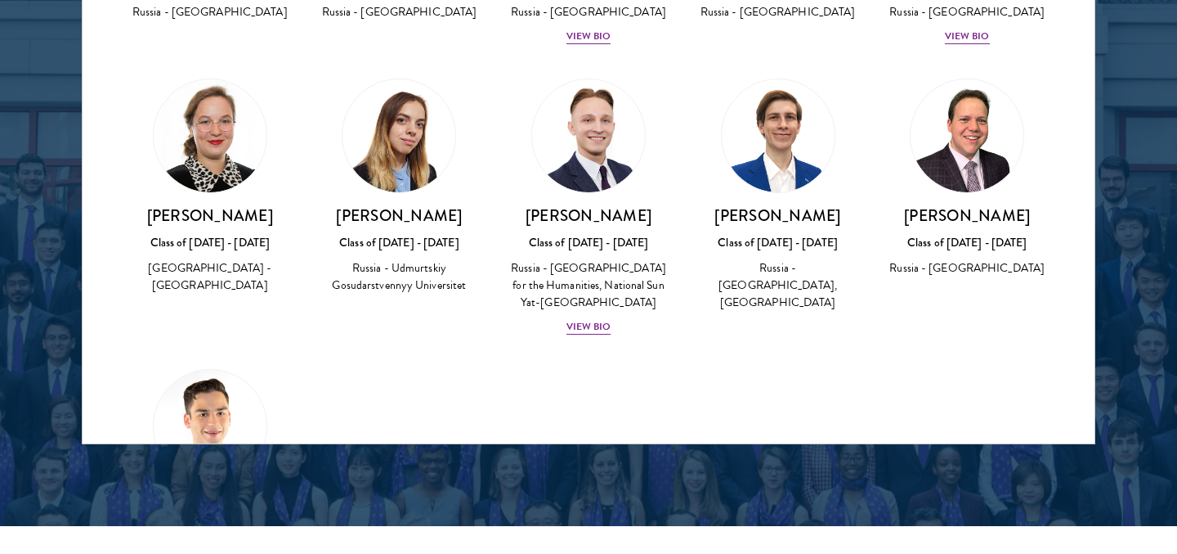
click at [868, 109] on div "[PERSON_NAME] Class of [DATE] - [DATE] [GEOGRAPHIC_DATA] - [GEOGRAPHIC_DATA], […" at bounding box center [779, 195] width 190 height 267
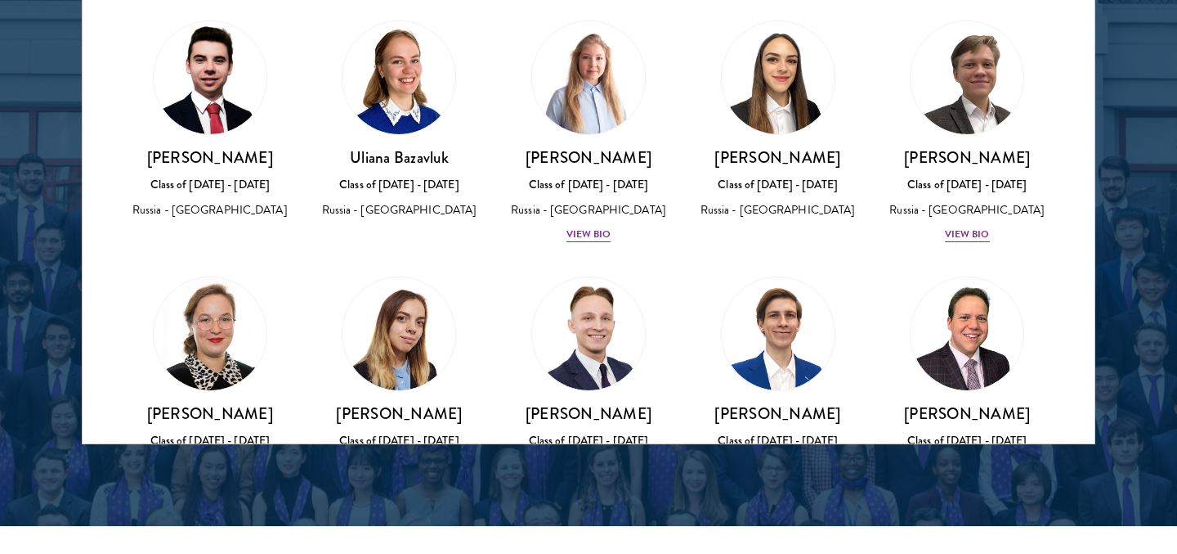
scroll to position [4, 0]
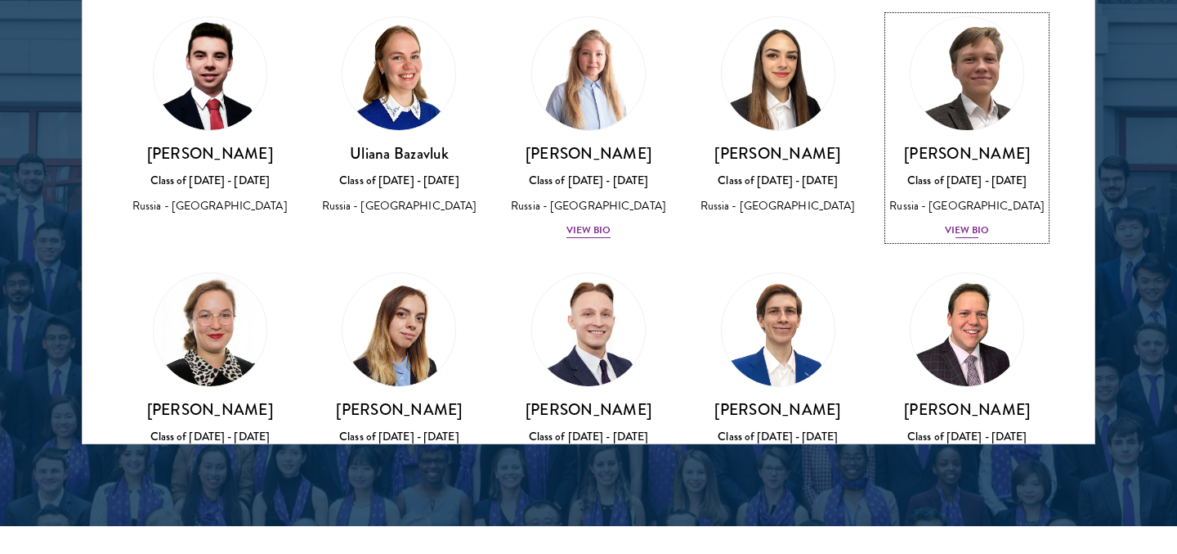
click at [971, 87] on img at bounding box center [967, 73] width 124 height 124
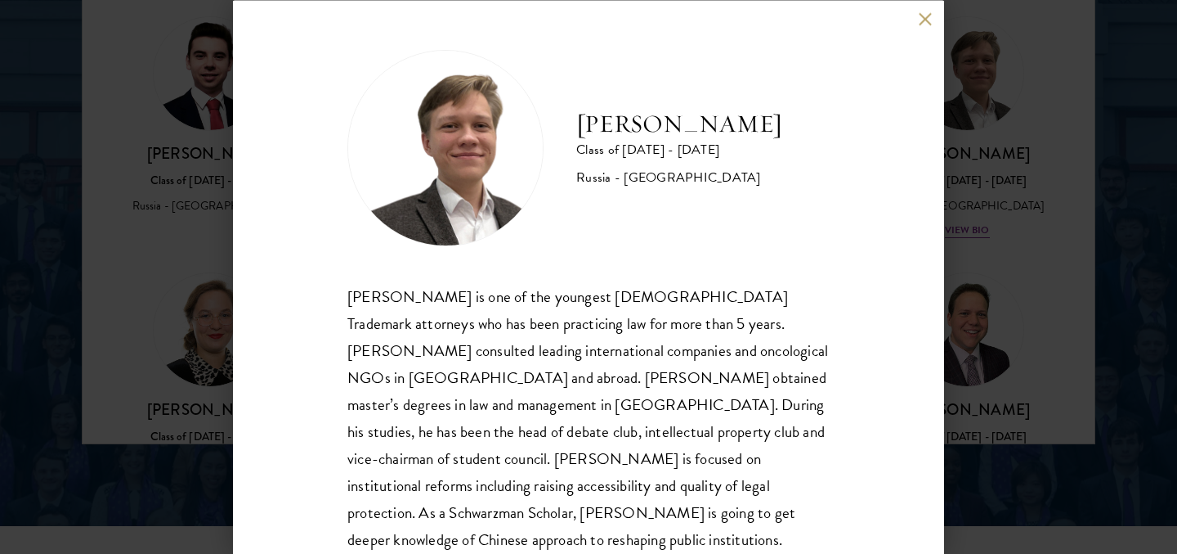
scroll to position [20, 0]
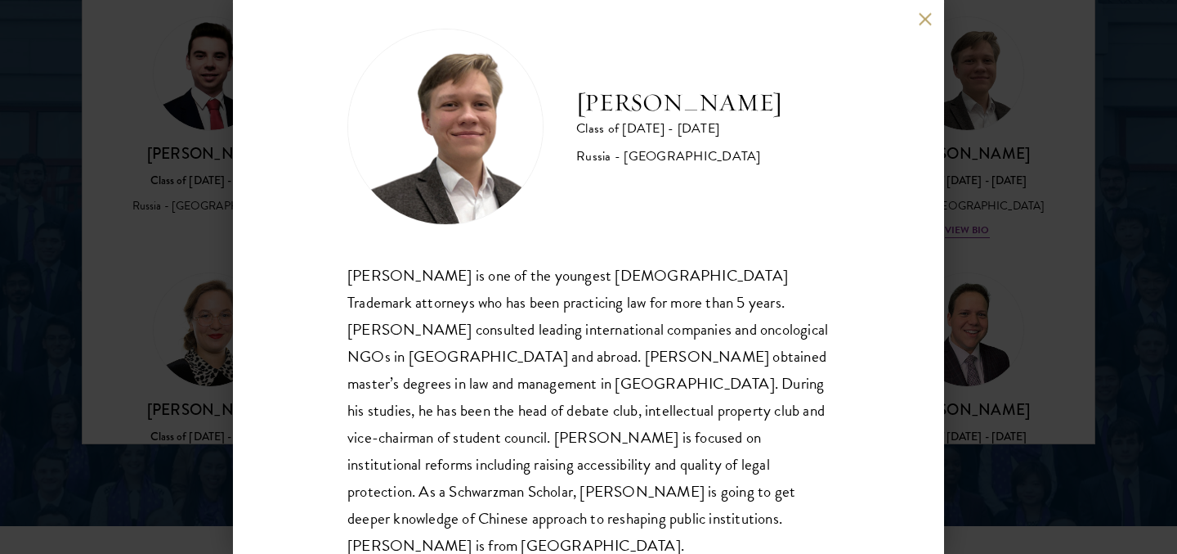
click at [927, 16] on button at bounding box center [925, 19] width 14 height 14
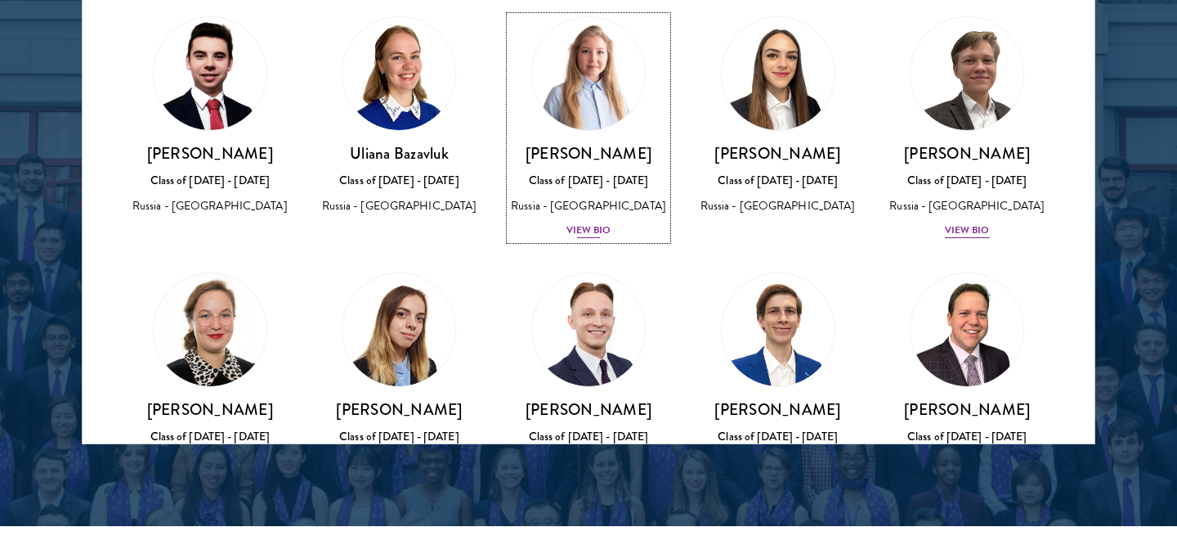
click at [605, 83] on img at bounding box center [589, 73] width 124 height 124
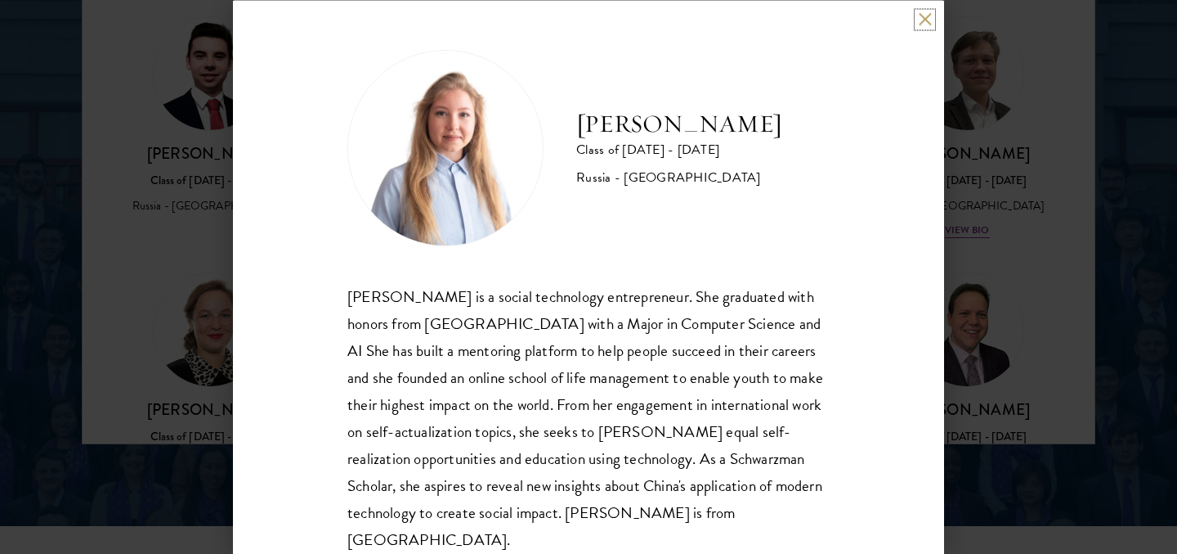
click at [925, 18] on button at bounding box center [925, 19] width 14 height 14
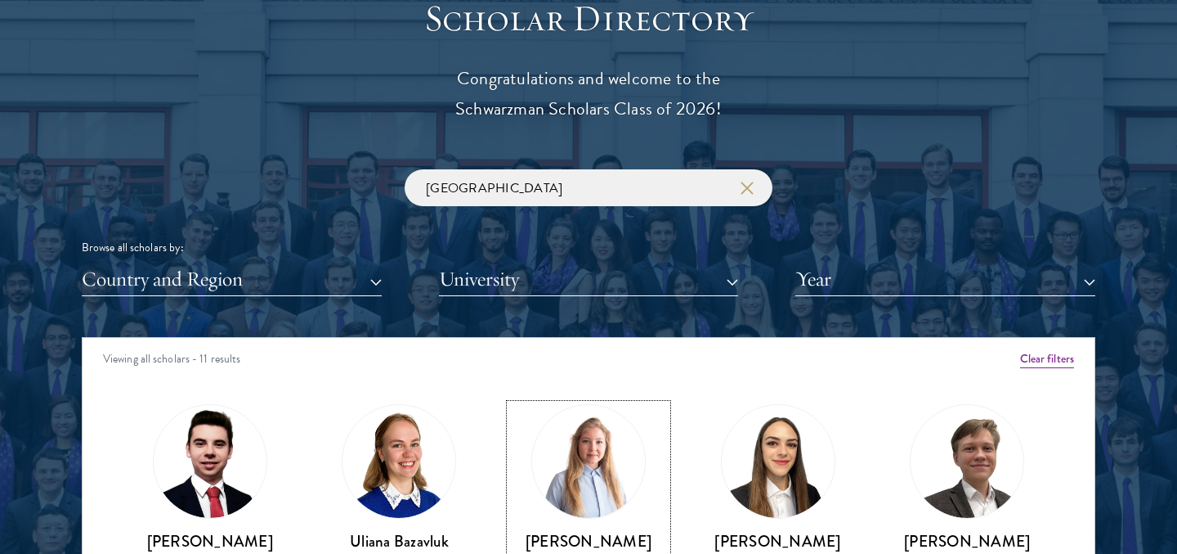
scroll to position [1833, 0]
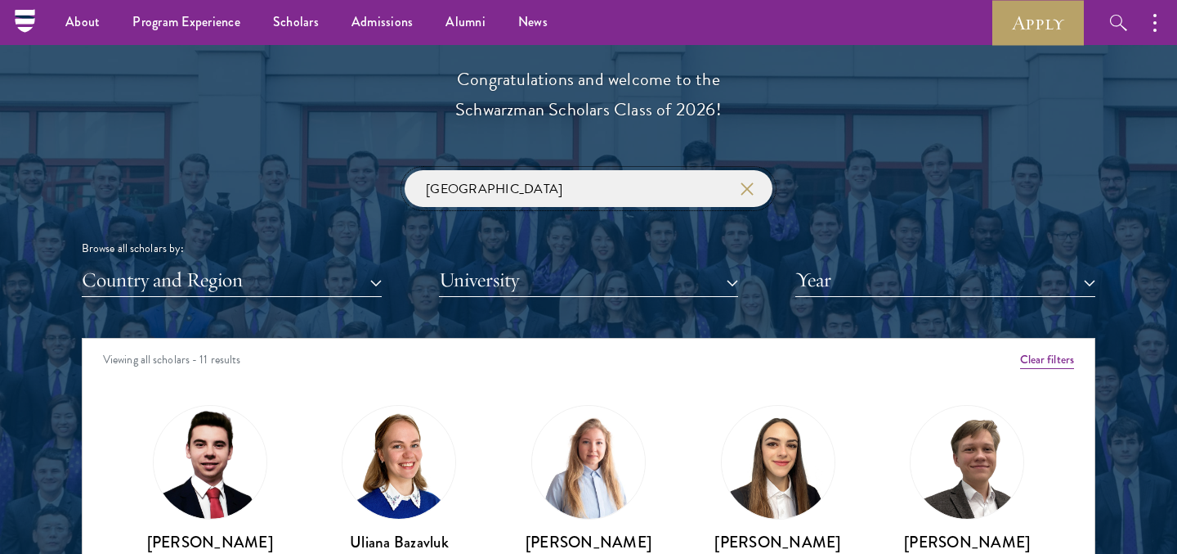
click at [452, 187] on input "[GEOGRAPHIC_DATA]" at bounding box center [589, 188] width 368 height 37
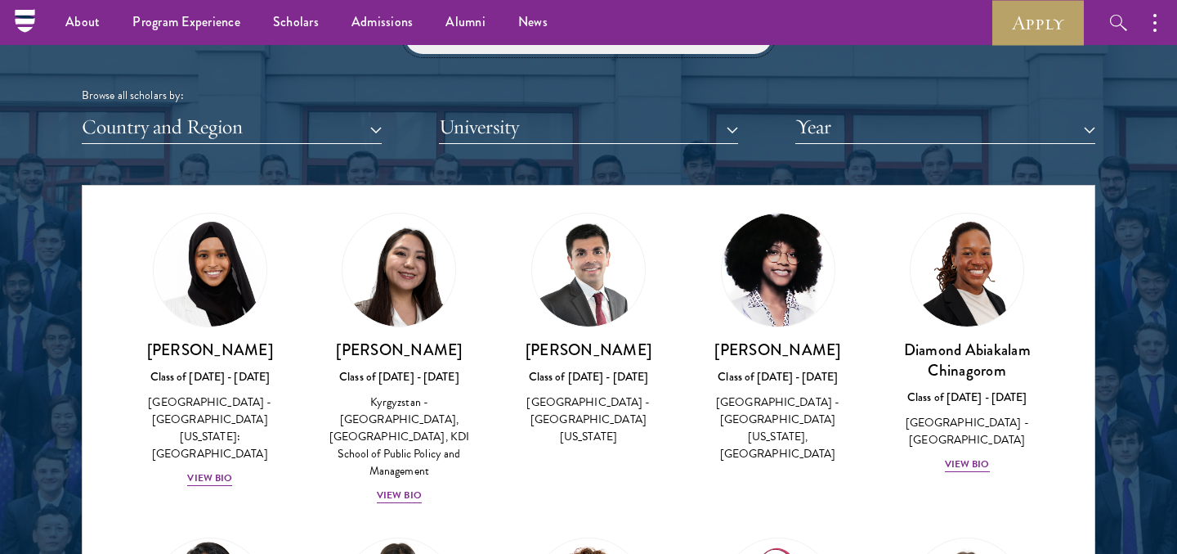
scroll to position [331, 0]
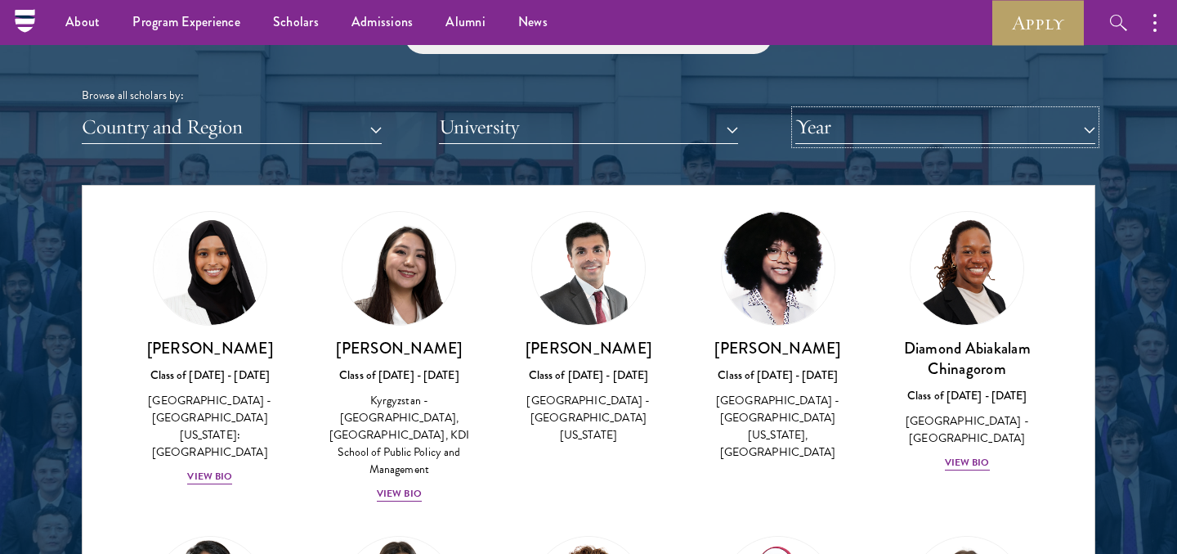
click at [870, 129] on button "Year" at bounding box center [946, 127] width 300 height 34
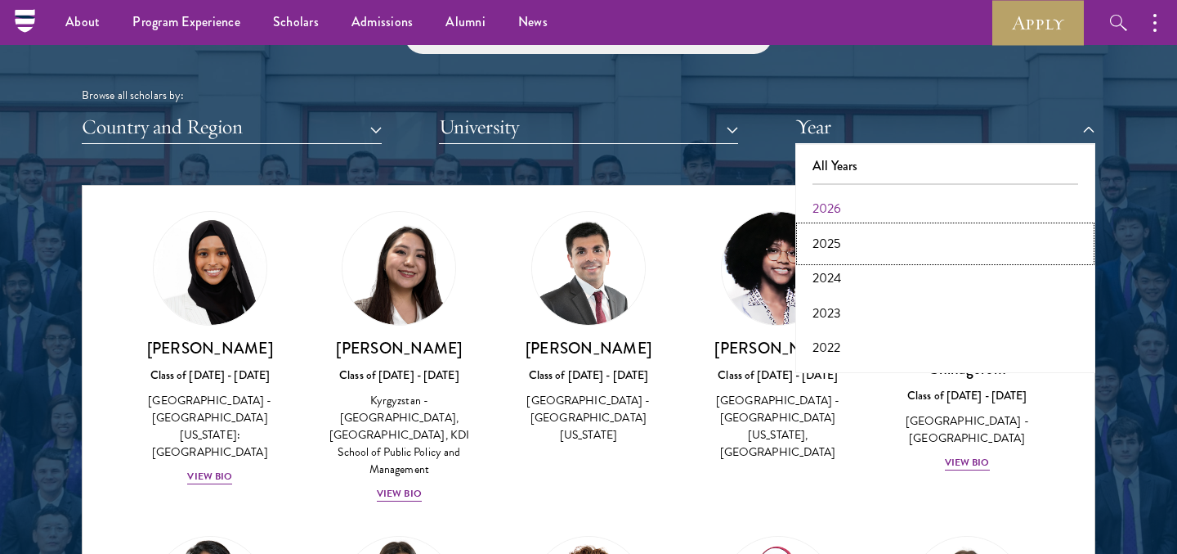
click at [852, 241] on button "2025" at bounding box center [945, 243] width 290 height 34
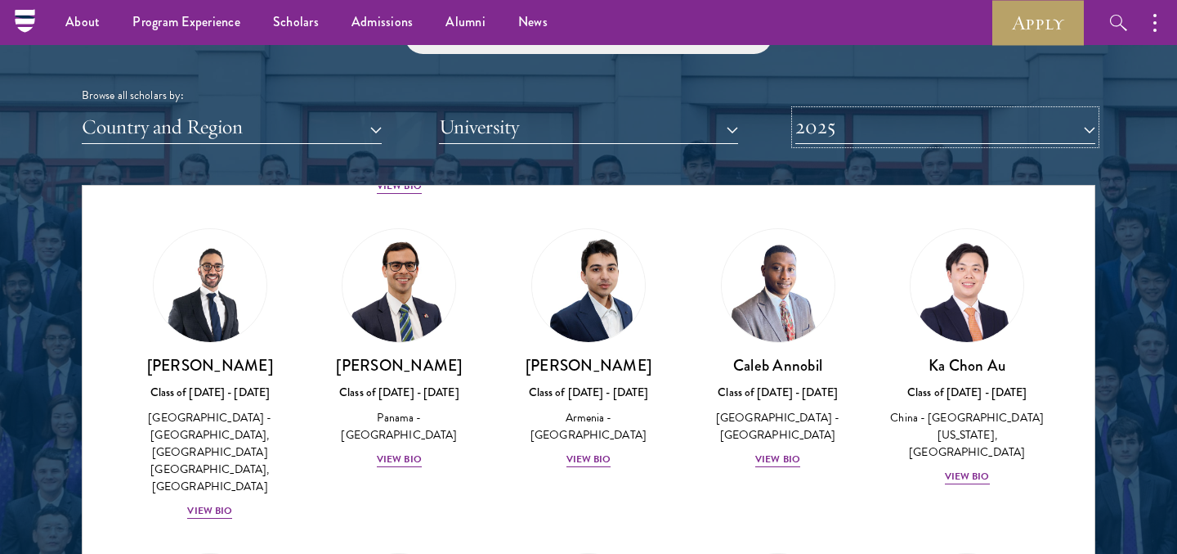
click at [857, 125] on button "2025" at bounding box center [946, 127] width 300 height 34
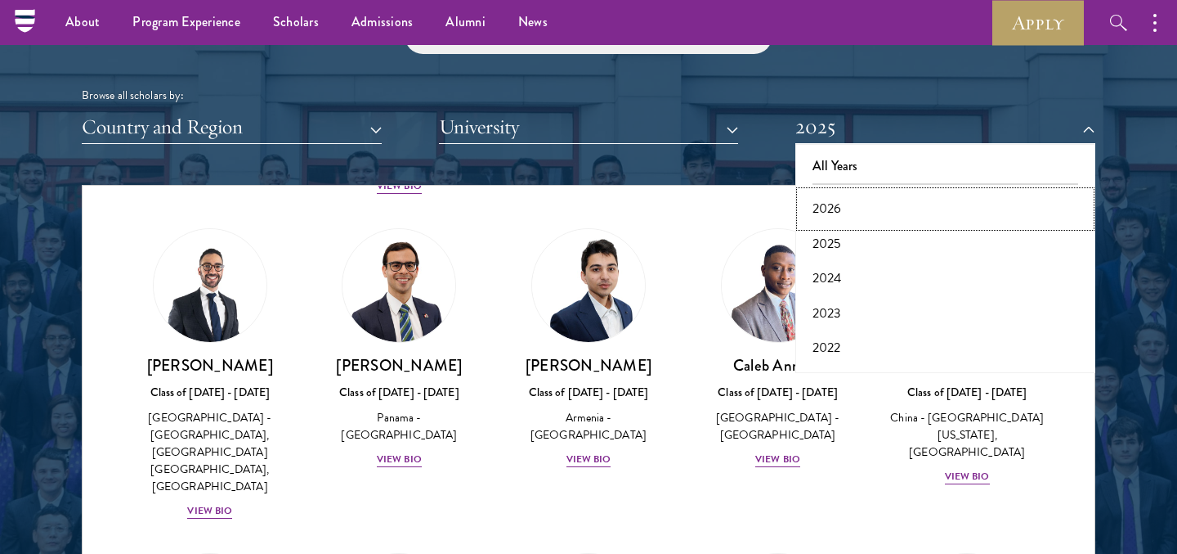
click at [842, 204] on button "2026" at bounding box center [945, 208] width 290 height 34
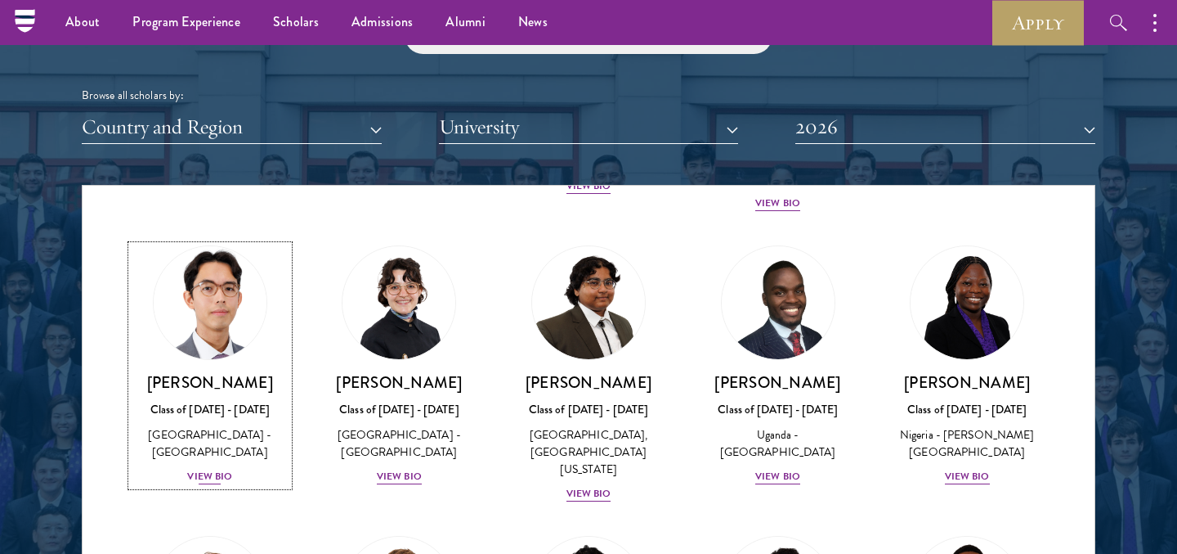
click at [208, 294] on img at bounding box center [210, 302] width 124 height 124
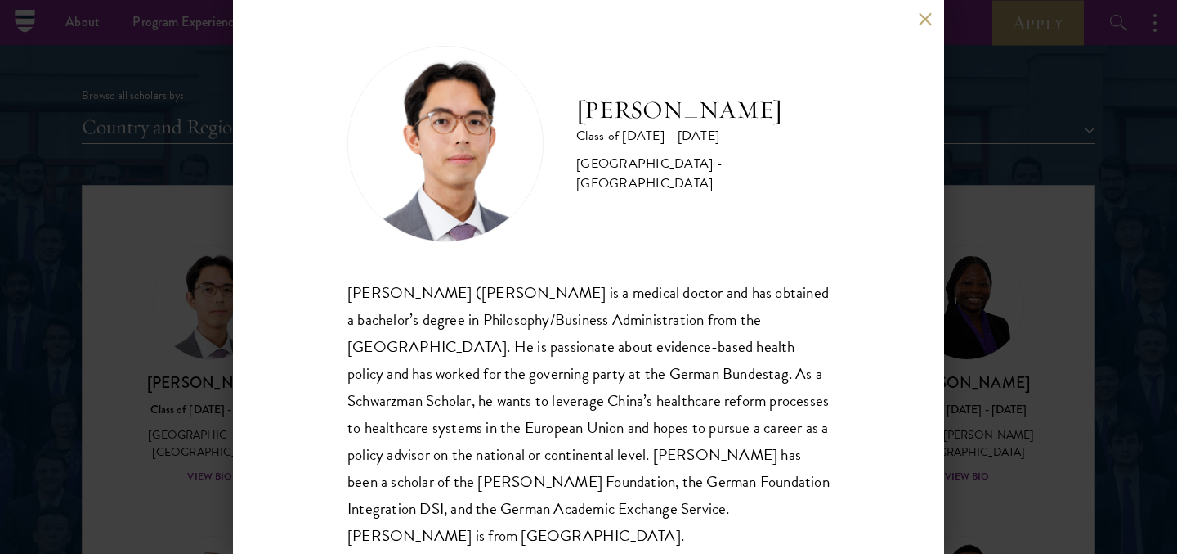
scroll to position [2, 0]
click at [919, 13] on button at bounding box center [925, 19] width 14 height 14
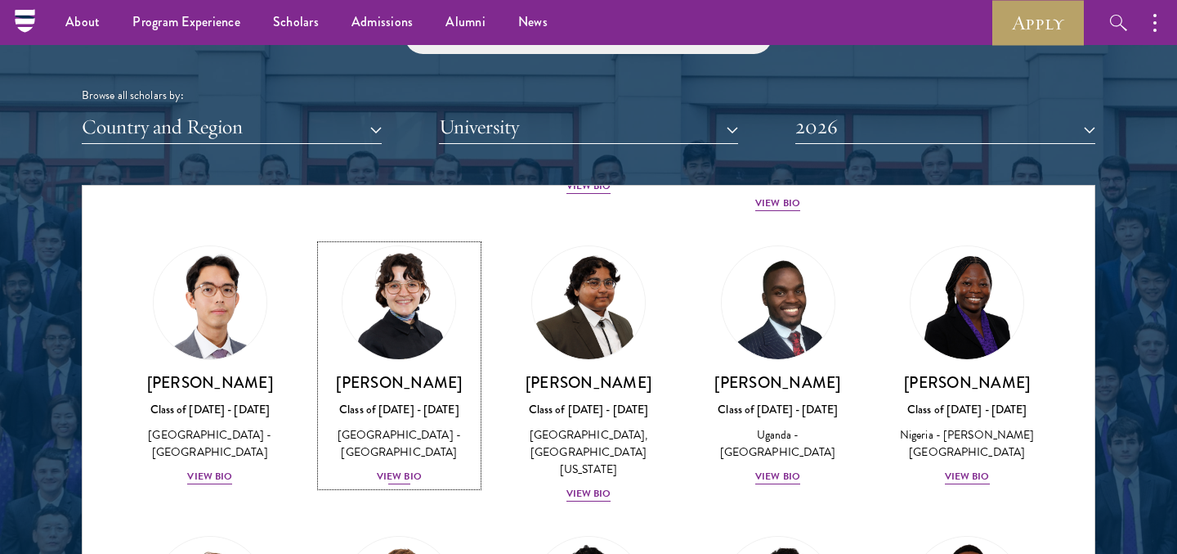
click at [419, 285] on img at bounding box center [399, 302] width 124 height 124
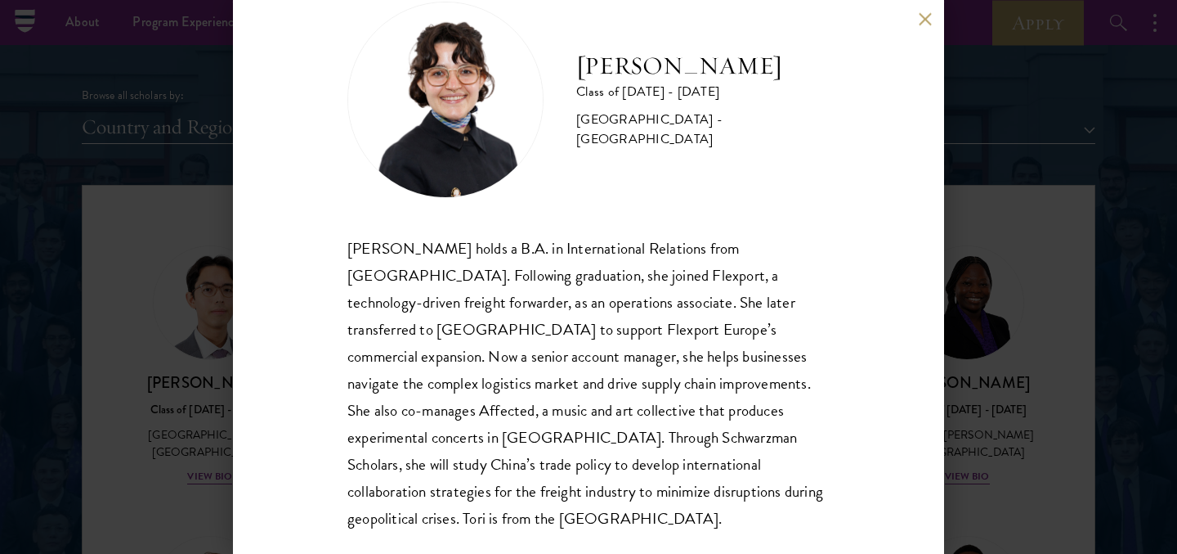
scroll to position [2, 0]
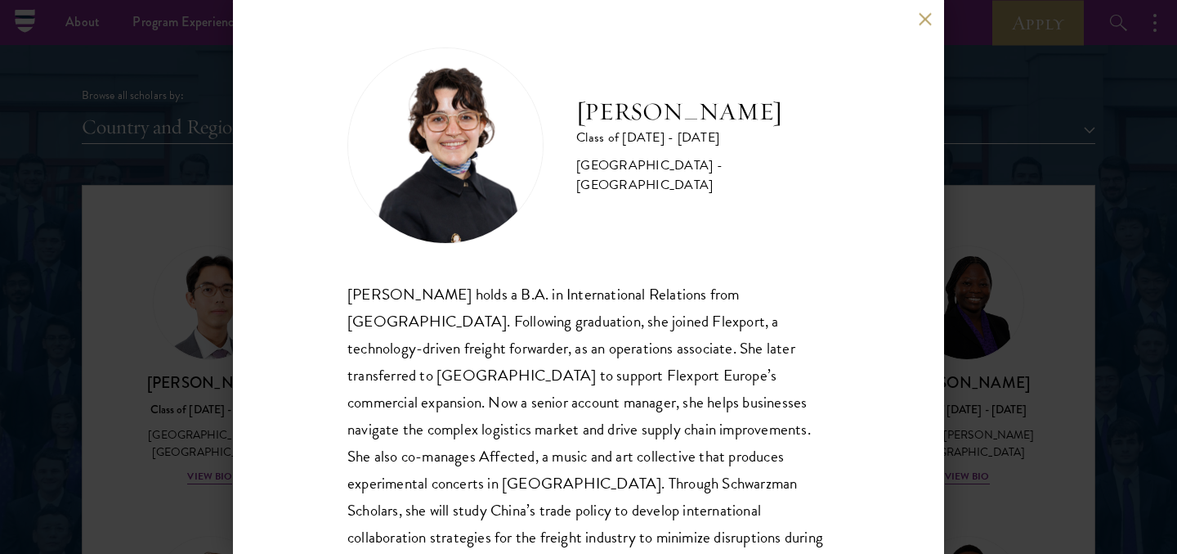
click at [926, 16] on button at bounding box center [925, 19] width 14 height 14
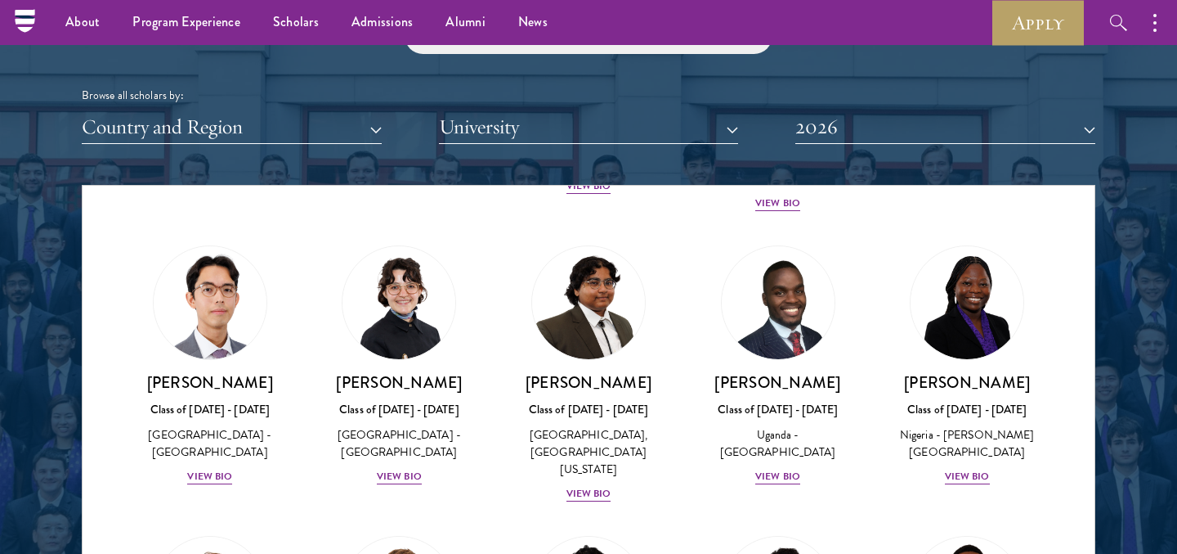
click at [689, 313] on div "[PERSON_NAME] Class of [DATE] - [DATE] [GEOGRAPHIC_DATA] - [GEOGRAPHIC_DATA] [G…" at bounding box center [779, 365] width 190 height 273
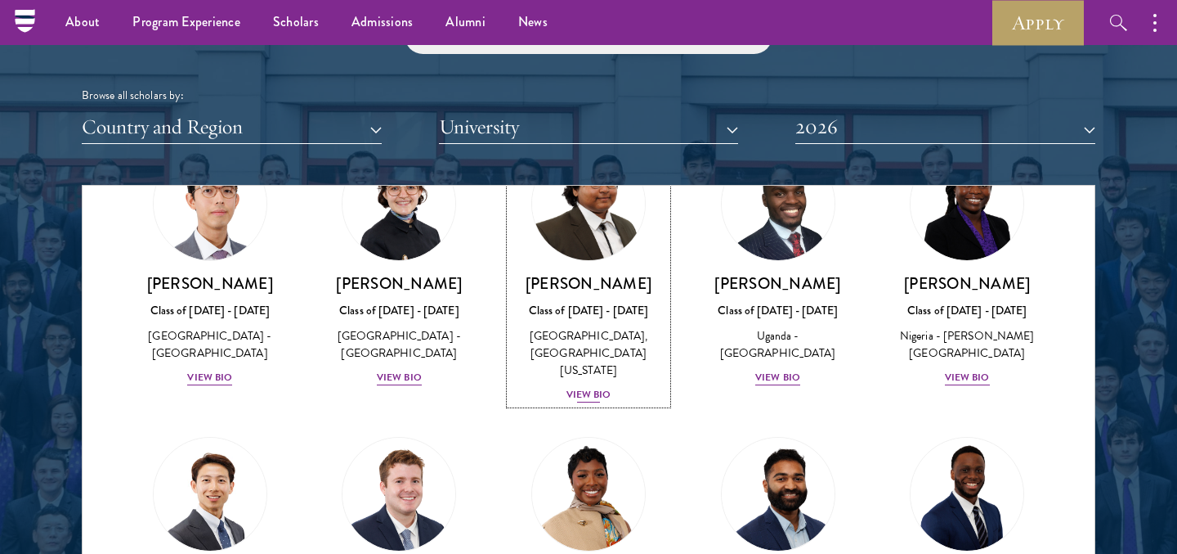
click at [602, 224] on img at bounding box center [589, 203] width 124 height 124
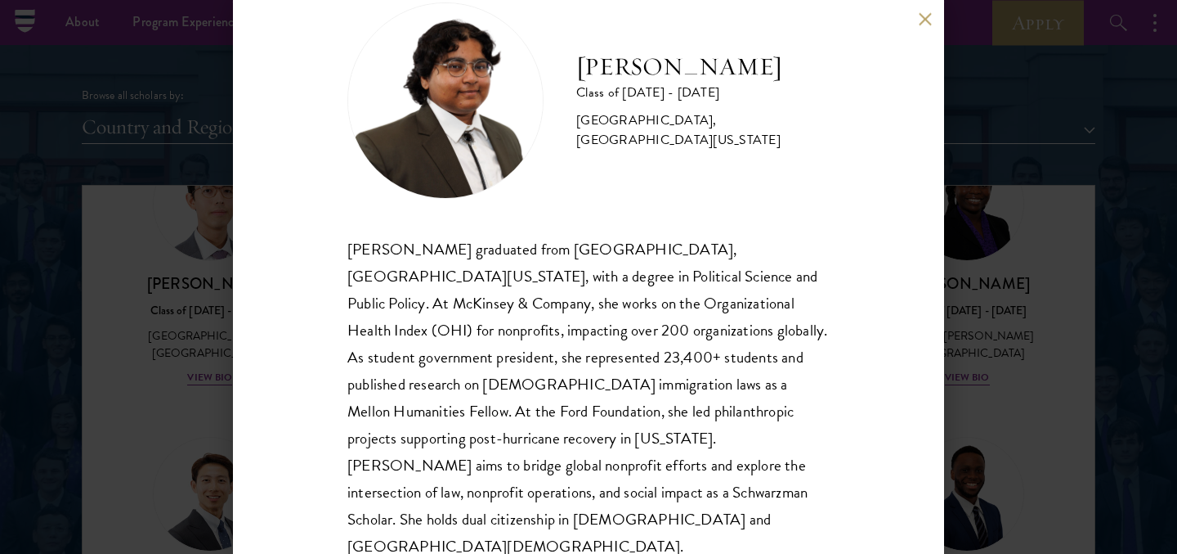
scroll to position [47, 0]
click at [922, 18] on button at bounding box center [925, 19] width 14 height 14
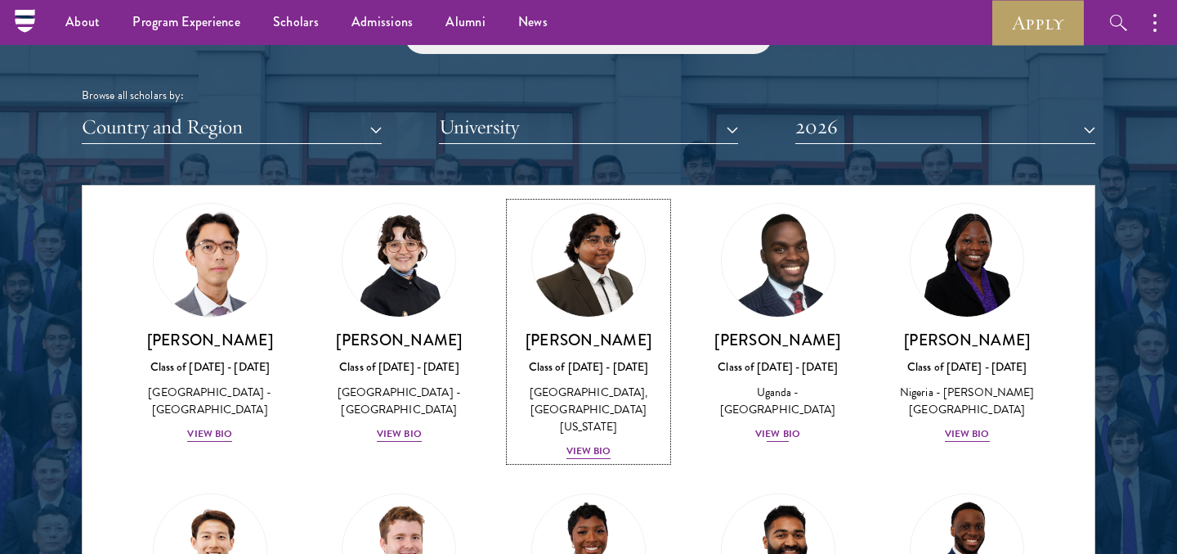
scroll to position [658, 0]
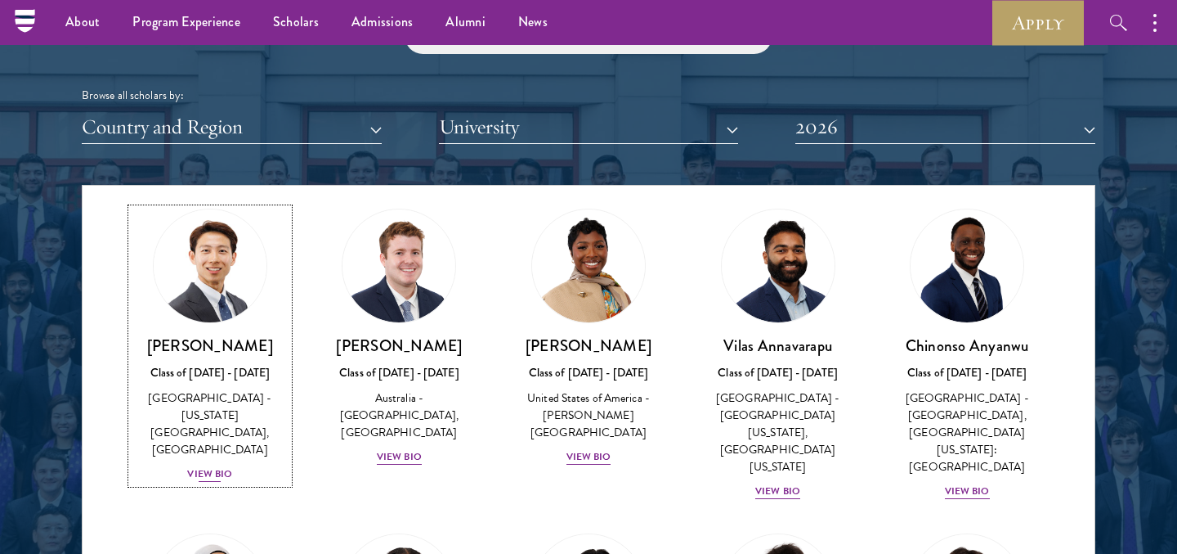
click at [233, 266] on img at bounding box center [210, 266] width 124 height 124
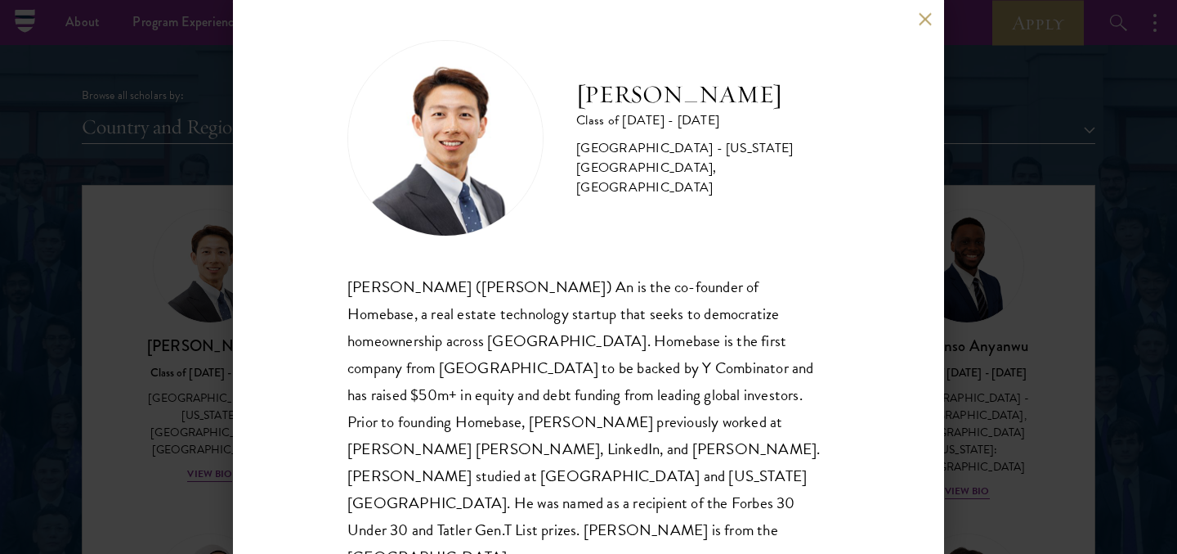
scroll to position [8, 0]
click at [928, 17] on button at bounding box center [925, 19] width 14 height 14
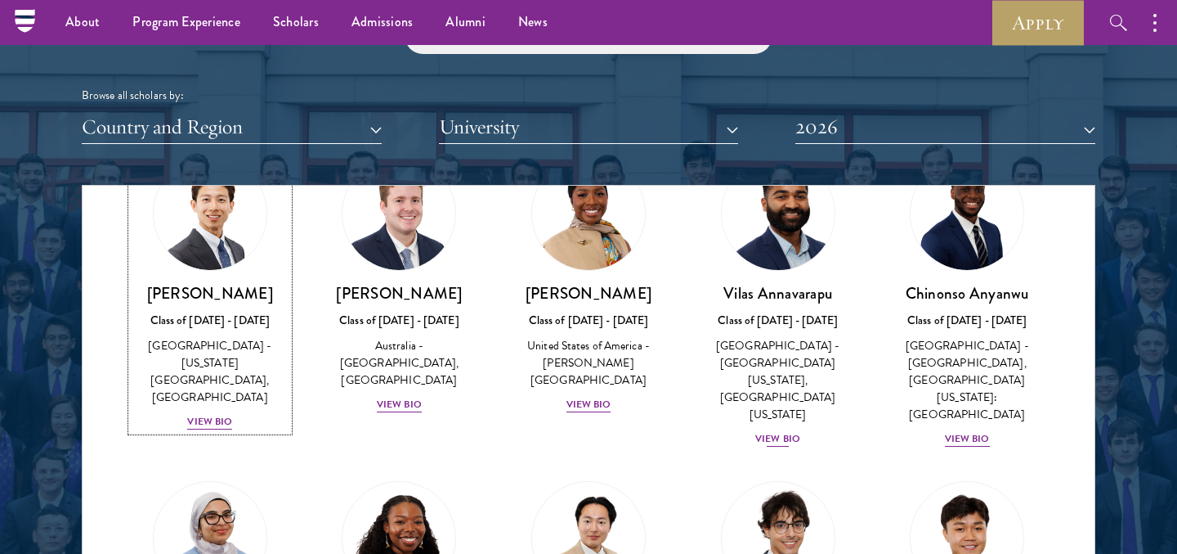
scroll to position [686, 0]
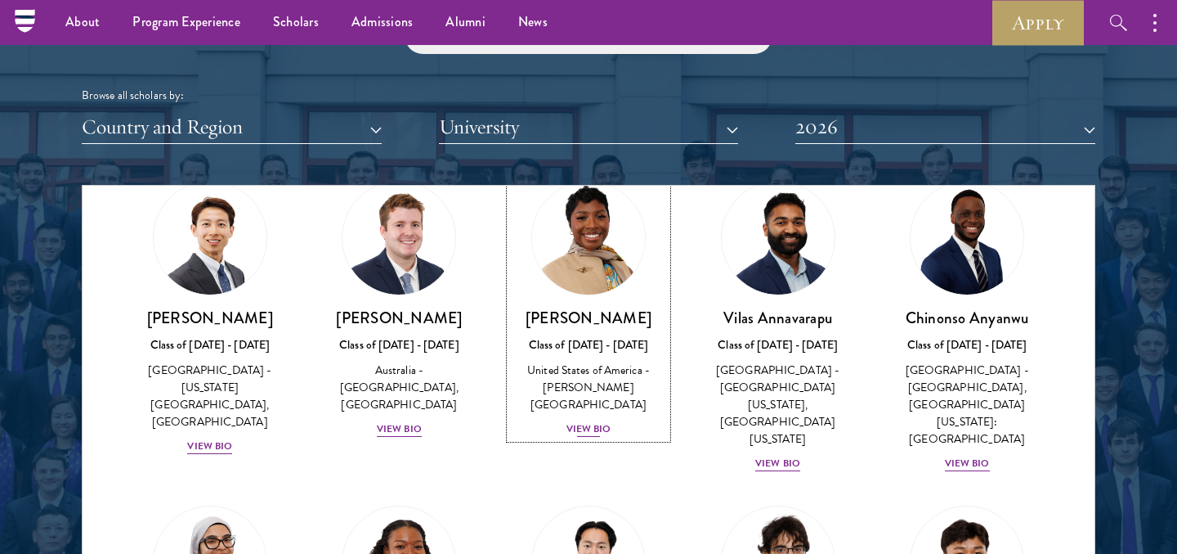
click at [608, 262] on img at bounding box center [589, 238] width 124 height 124
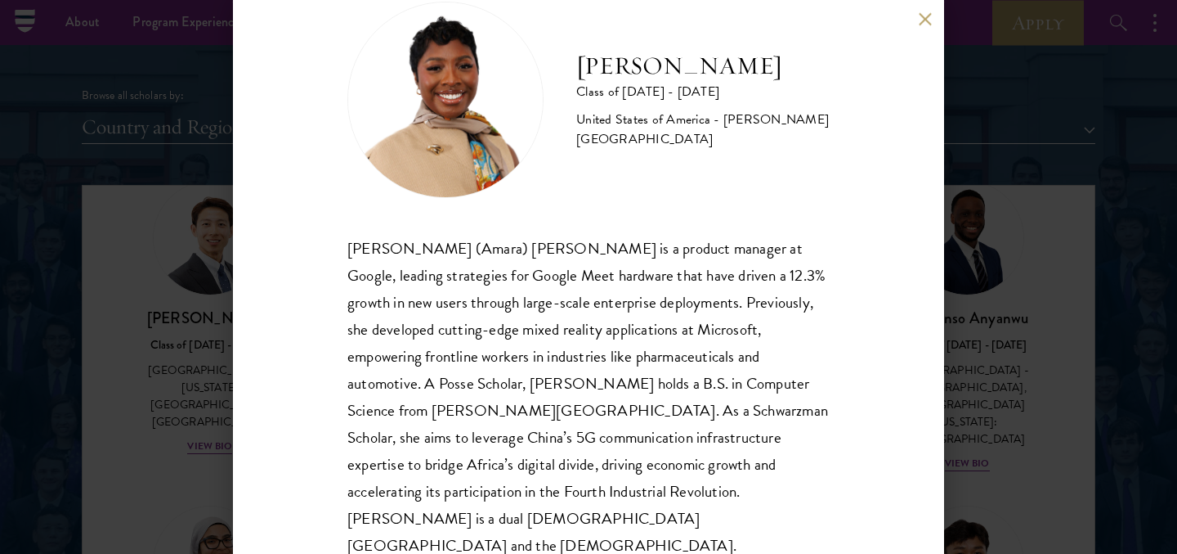
scroll to position [46, 0]
